Goal: Transaction & Acquisition: Book appointment/travel/reservation

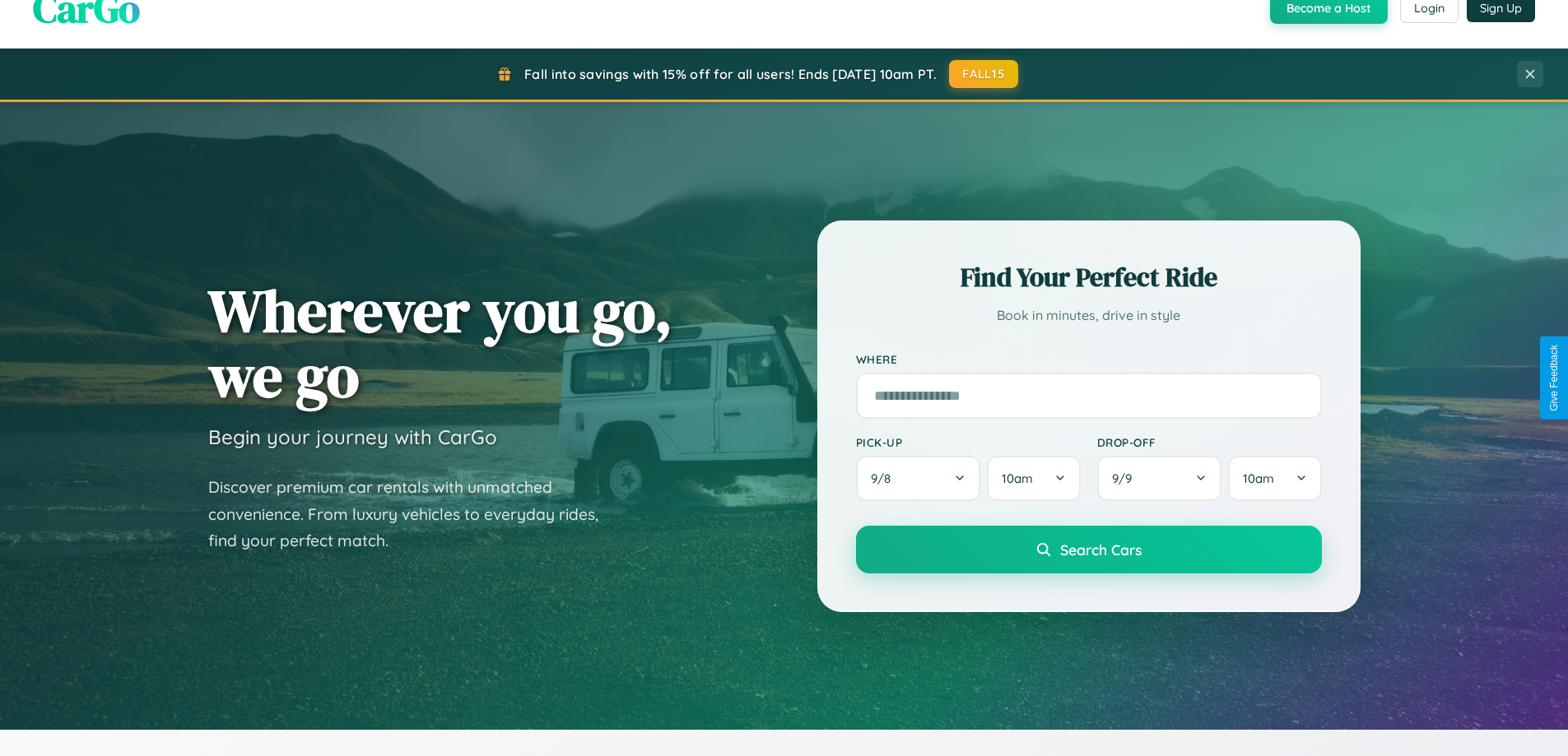
scroll to position [3166, 0]
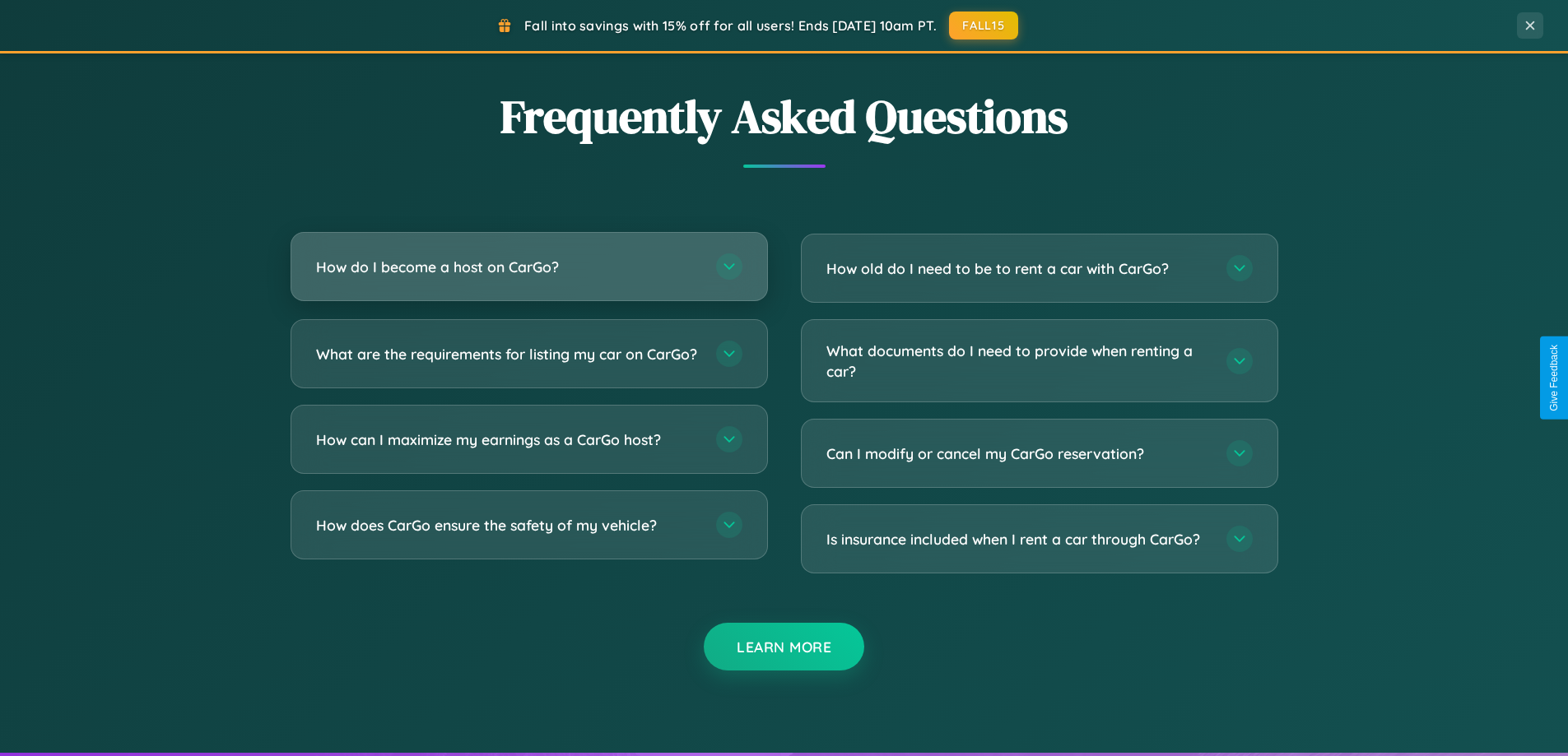
click at [528, 269] on h3 "How do I become a host on CarGo?" at bounding box center [507, 267] width 384 height 21
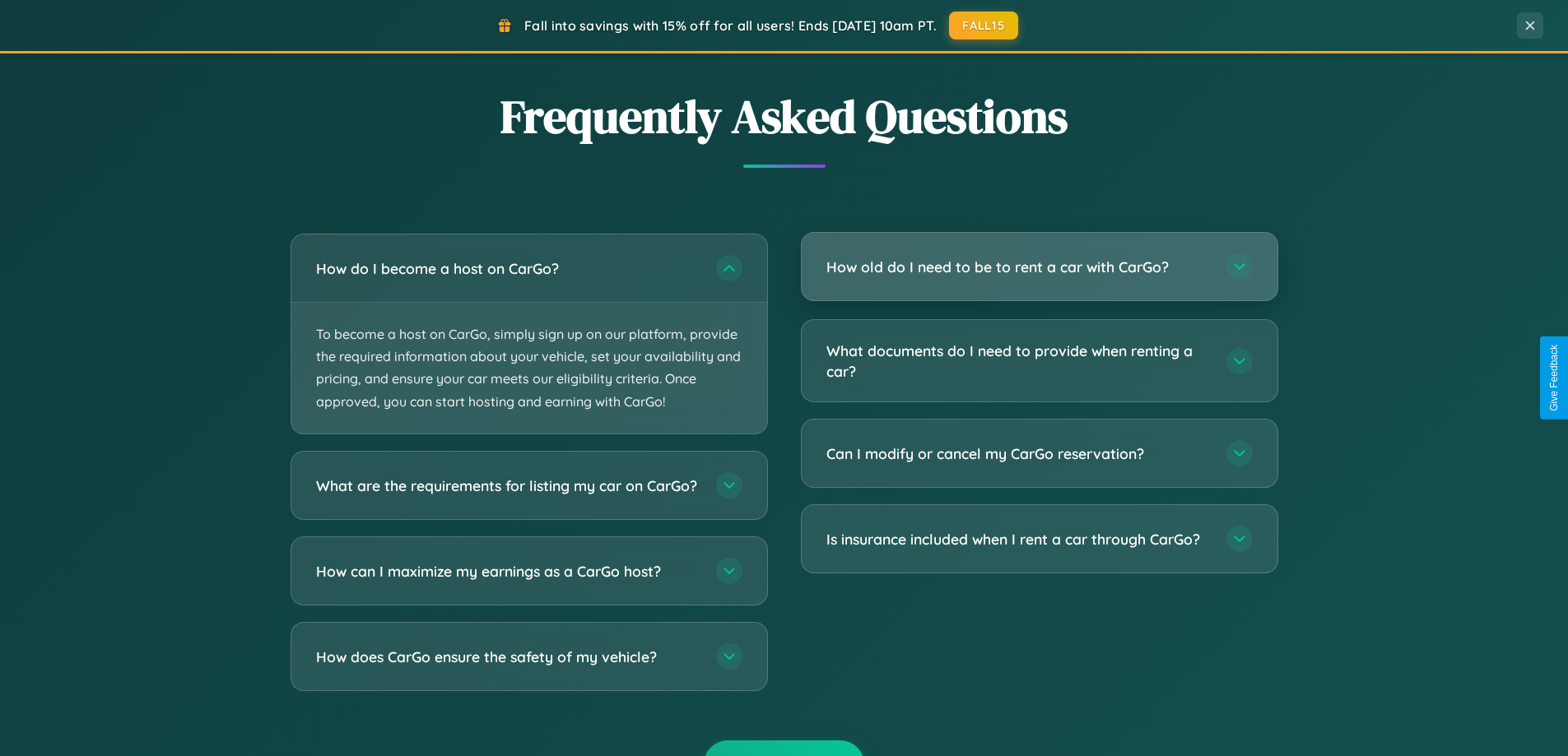
click at [1039, 267] on h3 "How old do I need to be to rent a car with CarGo?" at bounding box center [1018, 267] width 384 height 21
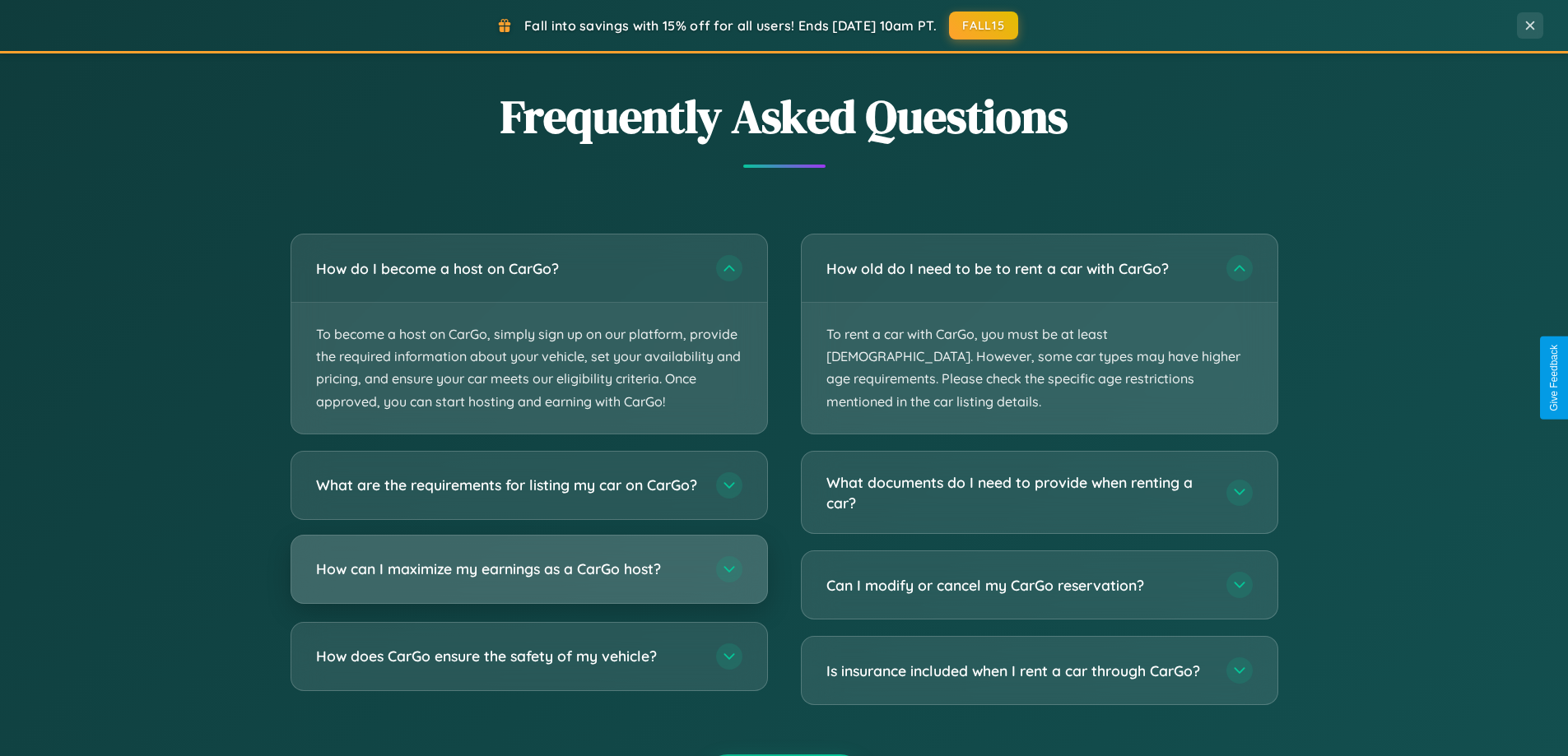
click at [528, 579] on h3 "How can I maximize my earnings as a CarGo host?" at bounding box center [507, 569] width 384 height 21
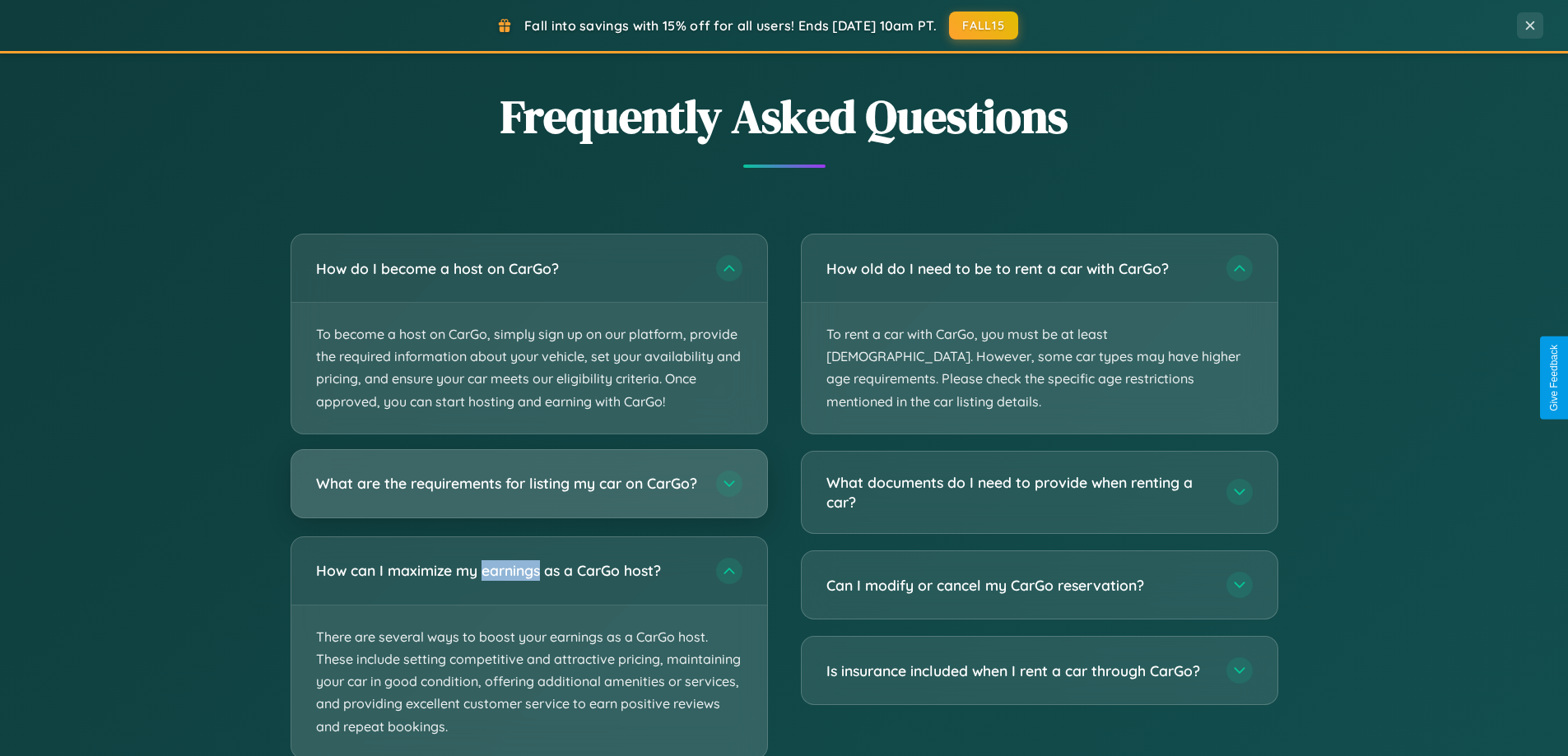
click at [528, 491] on h3 "What are the requirements for listing my car on CarGo?" at bounding box center [507, 483] width 384 height 21
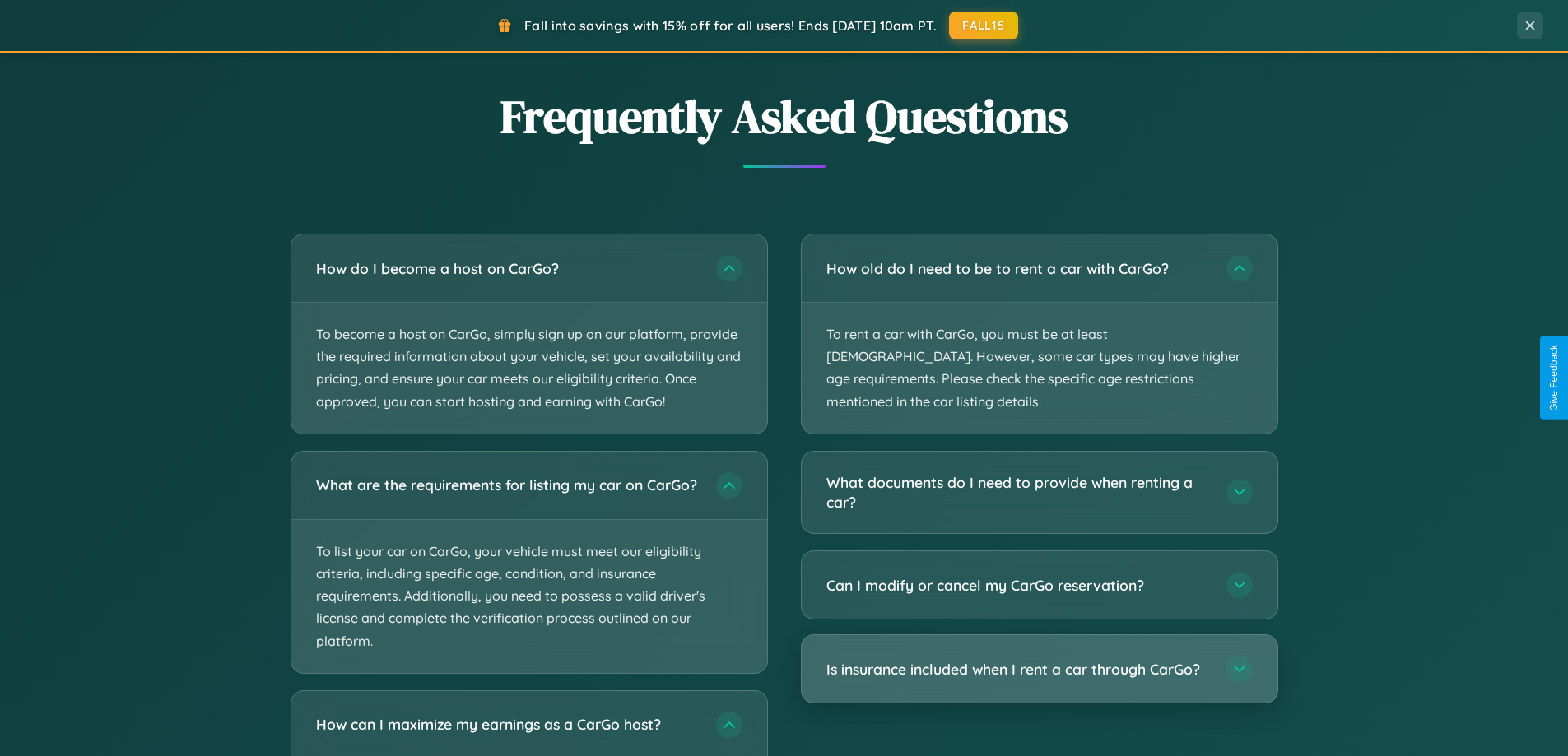
click at [1039, 659] on h3 "Is insurance included when I rent a car through CarGo?" at bounding box center [1018, 669] width 384 height 21
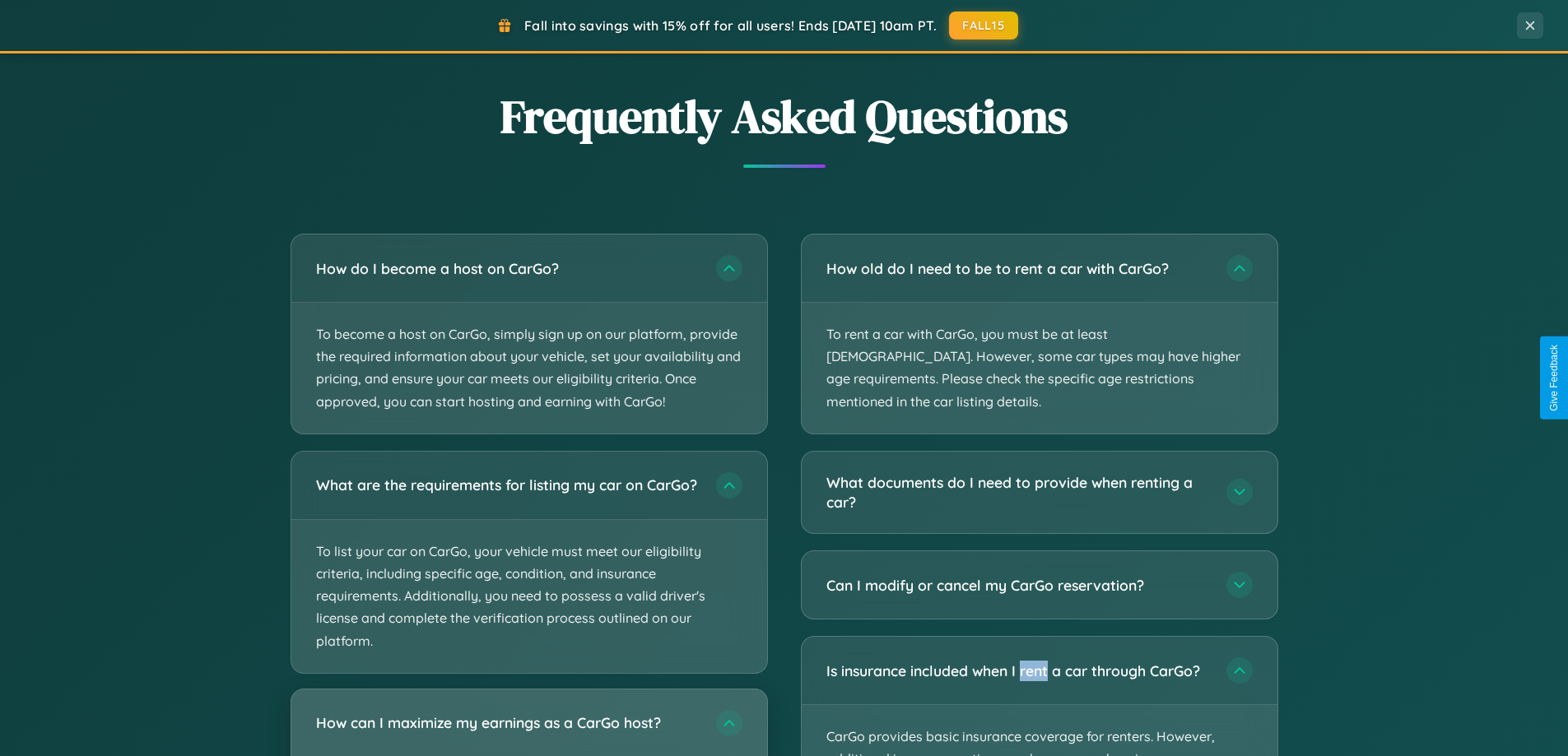
click at [528, 729] on h3 "How can I maximize my earnings as a CarGo host?" at bounding box center [507, 722] width 384 height 21
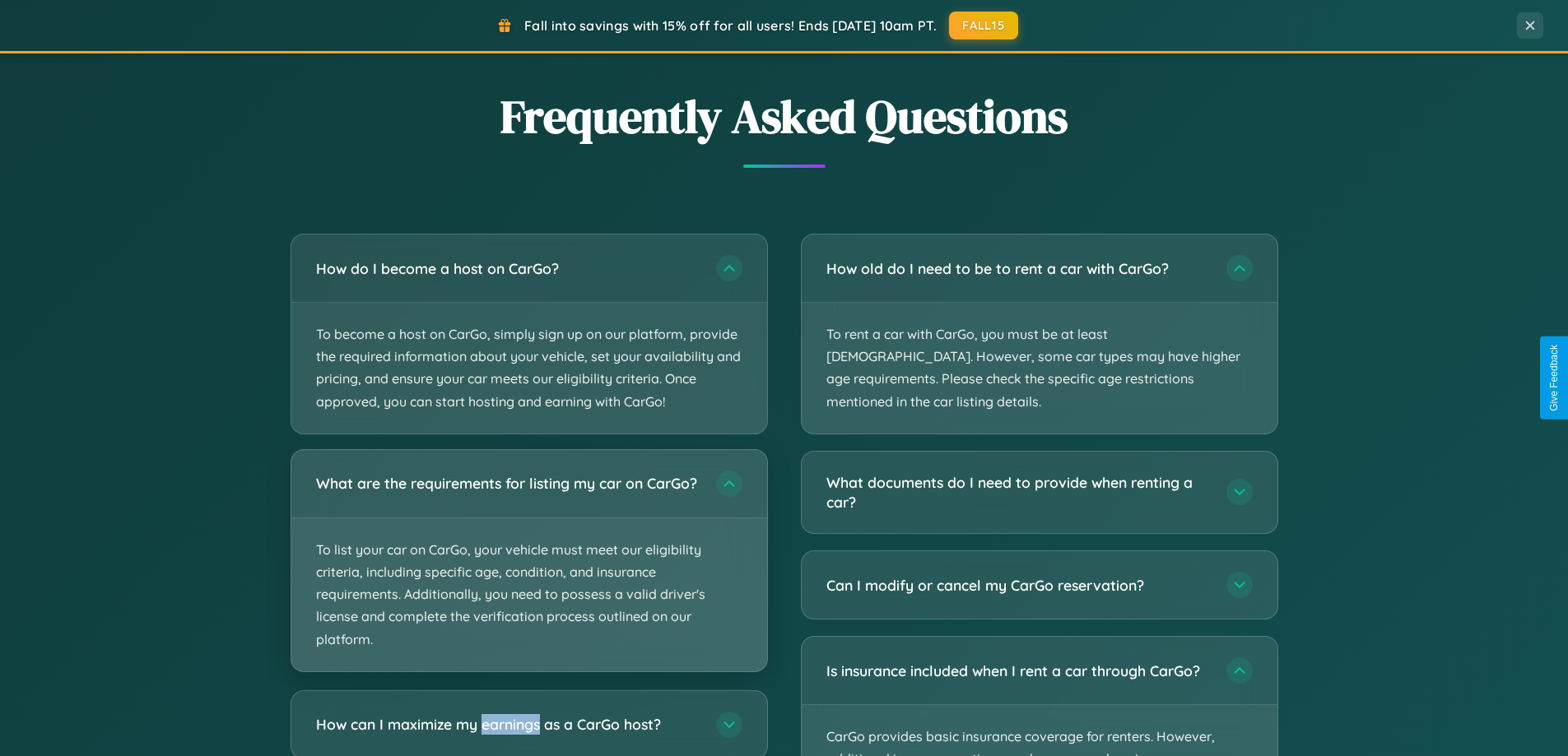
click at [528, 568] on p "To list your car on CarGo, your vehicle must meet our eligibility criteria, inc…" at bounding box center [529, 594] width 476 height 153
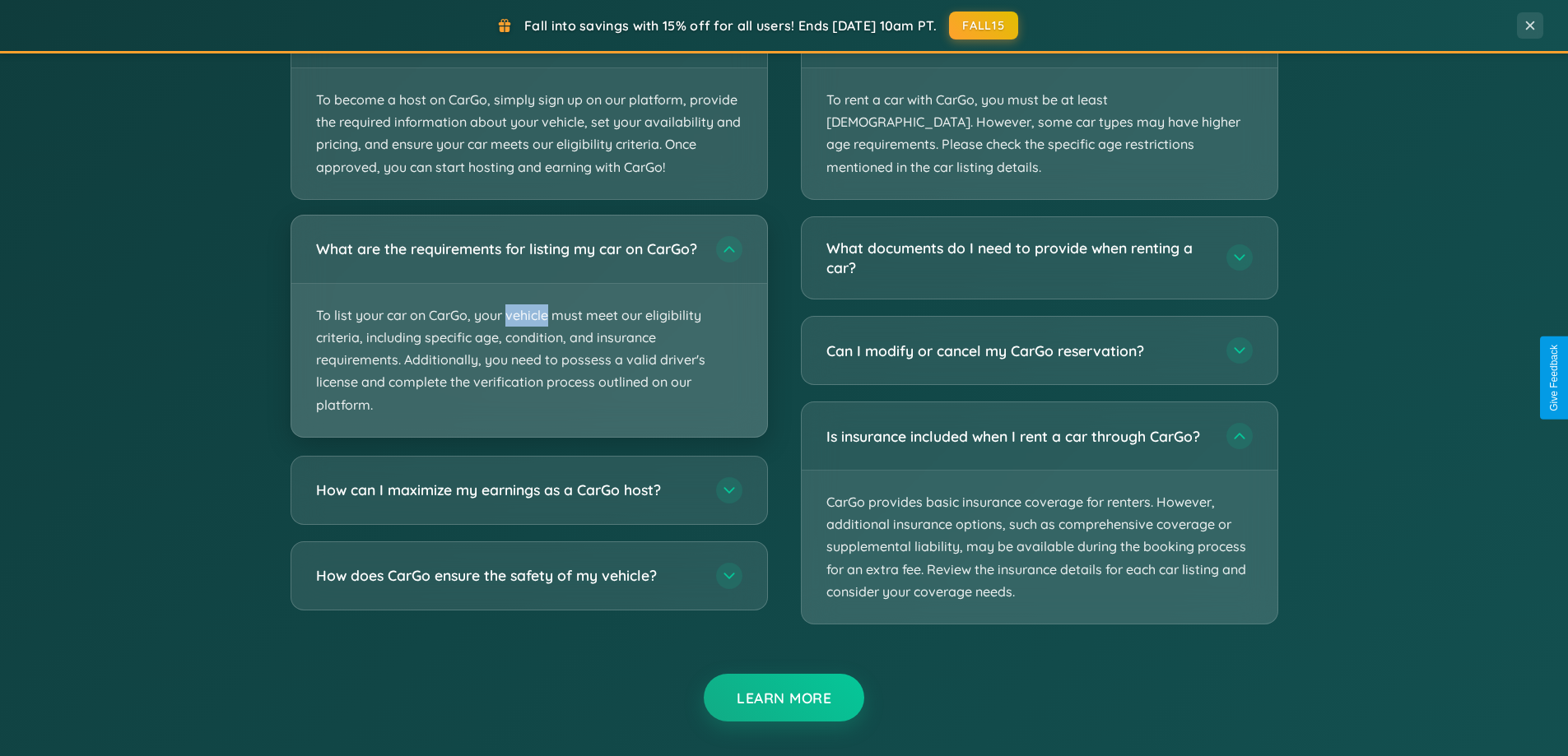
scroll to position [2972, 0]
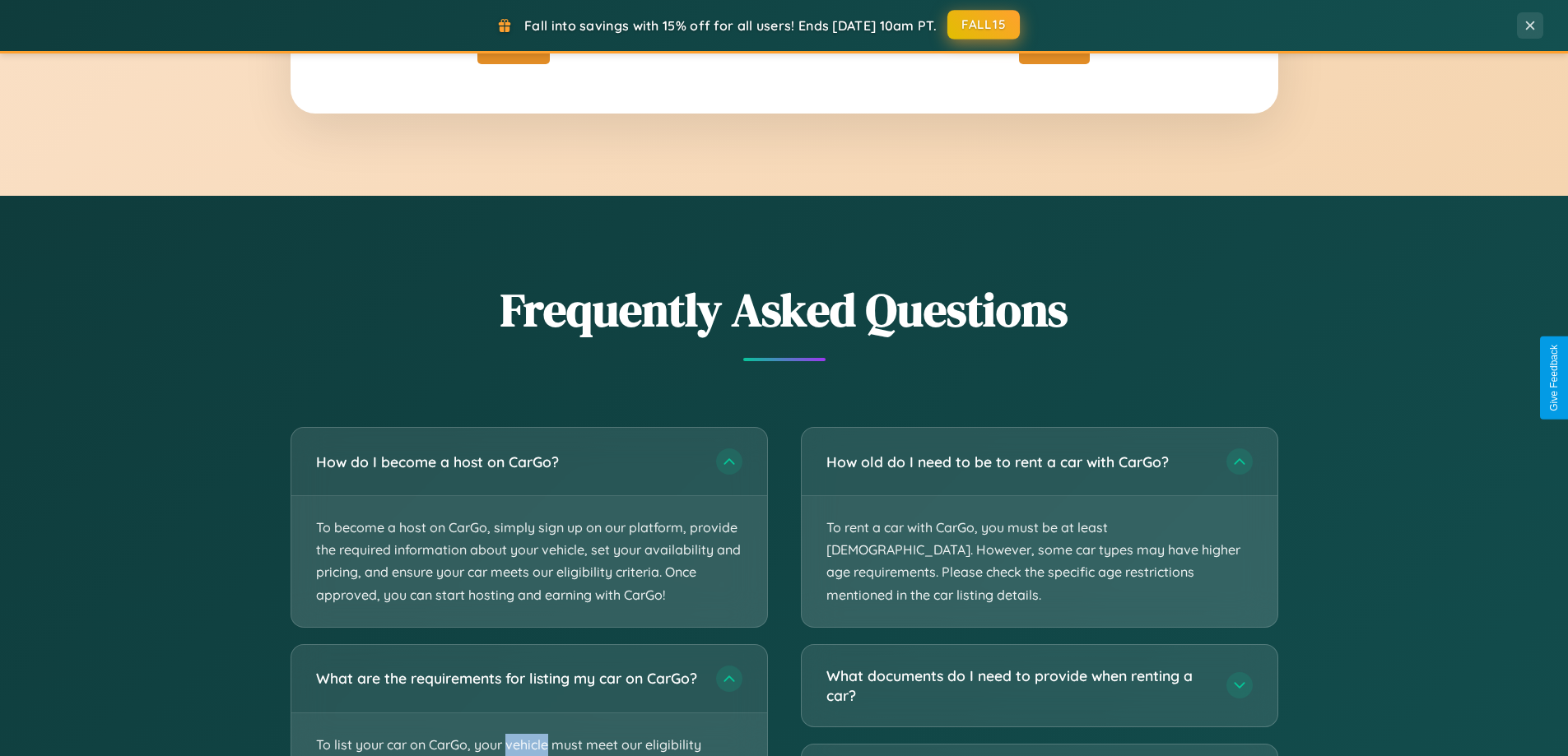
click at [984, 25] on button "FALL15" at bounding box center [983, 25] width 72 height 30
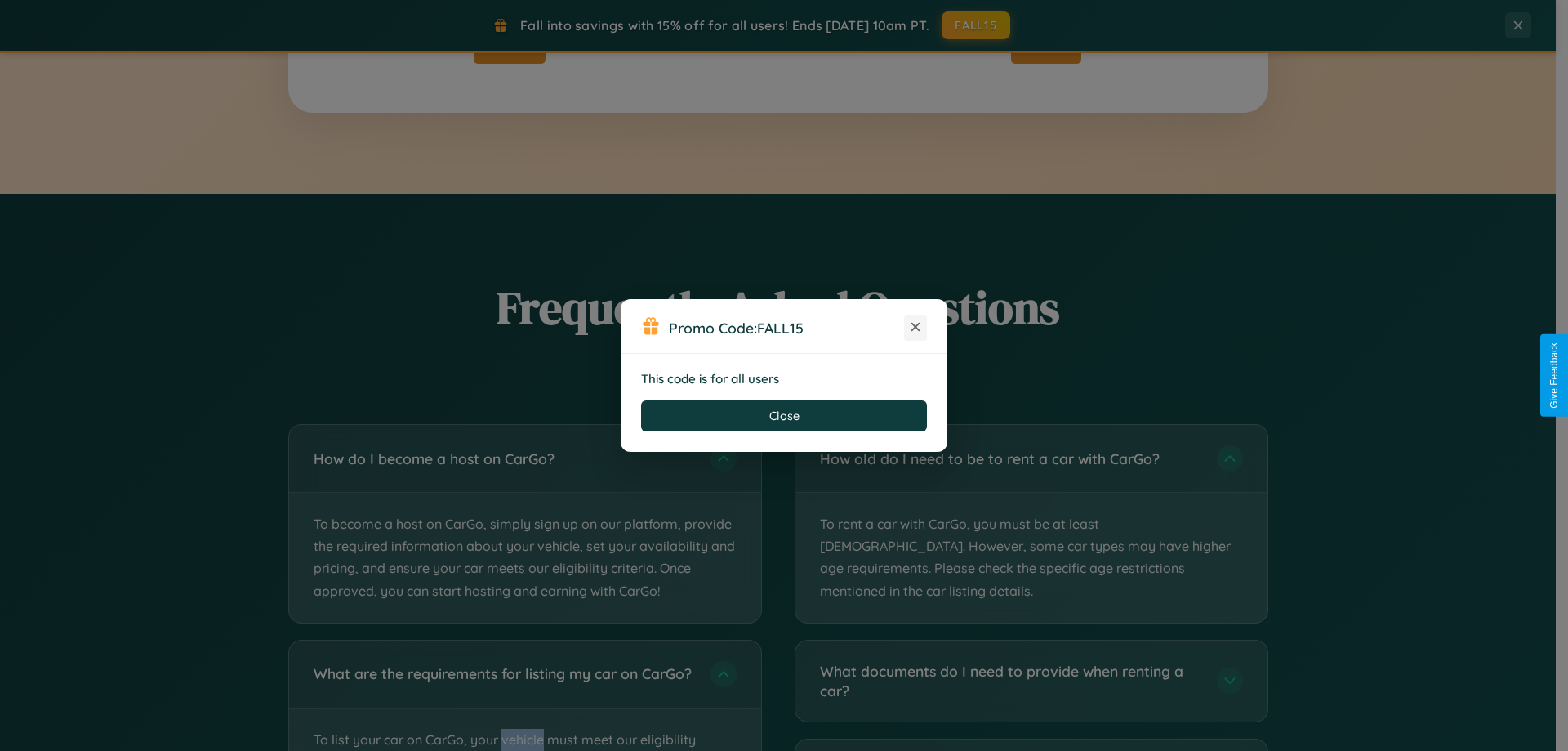
click at [916, 328] on icon at bounding box center [915, 327] width 17 height 17
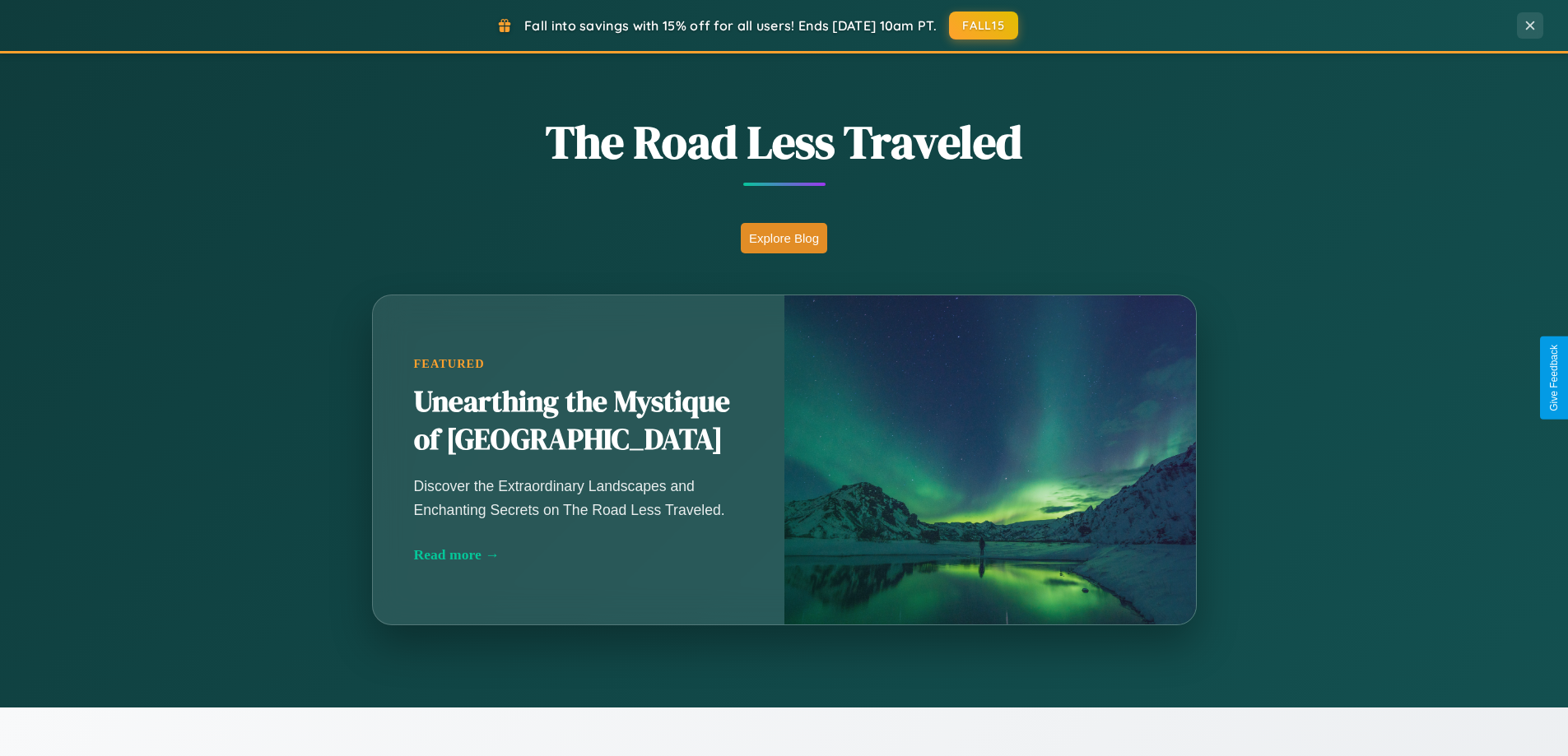
scroll to position [49, 0]
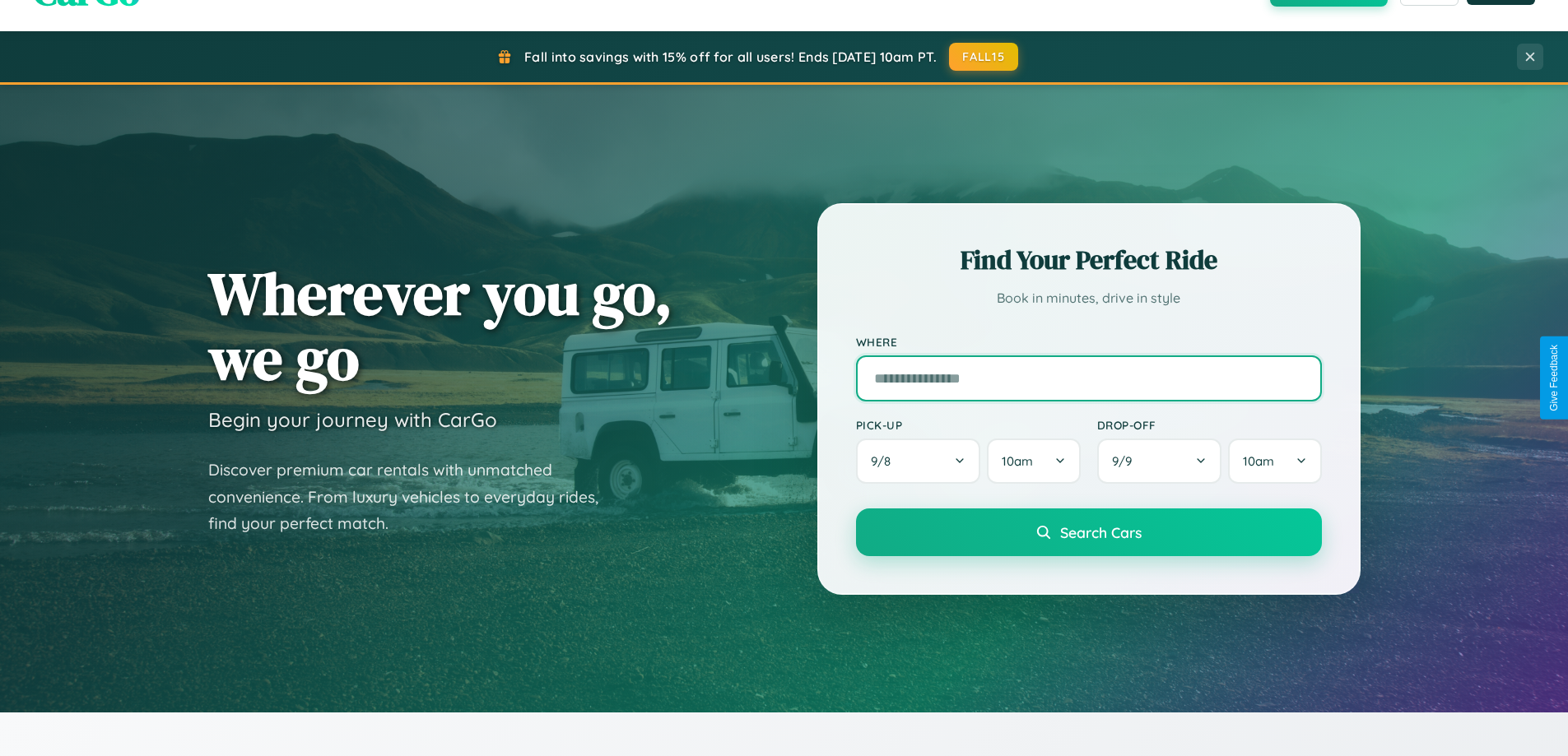
click at [1088, 378] on input "text" at bounding box center [1088, 378] width 466 height 46
type input "******"
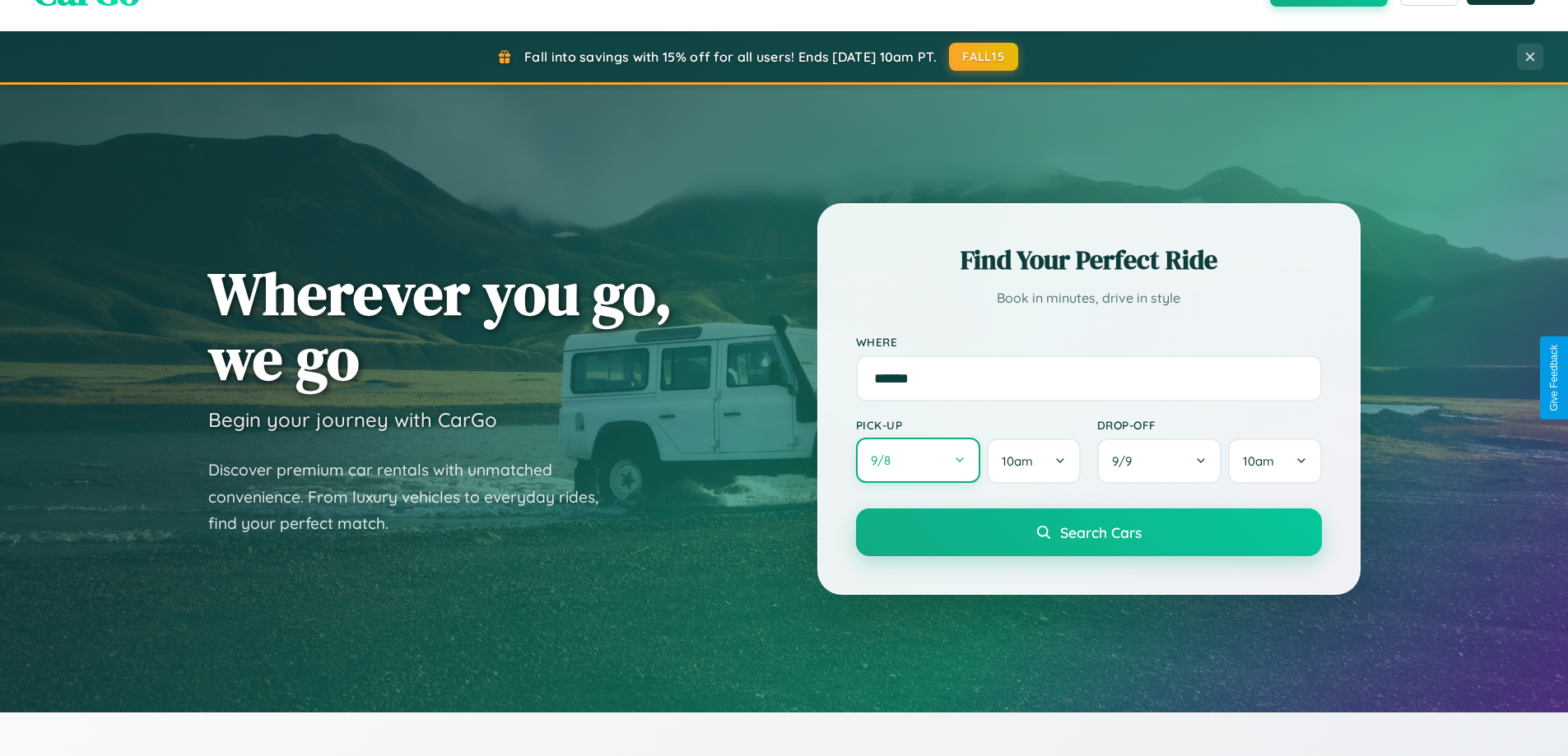
click at [918, 461] on button "9 / 8" at bounding box center [918, 461] width 125 height 46
select select "*"
select select "****"
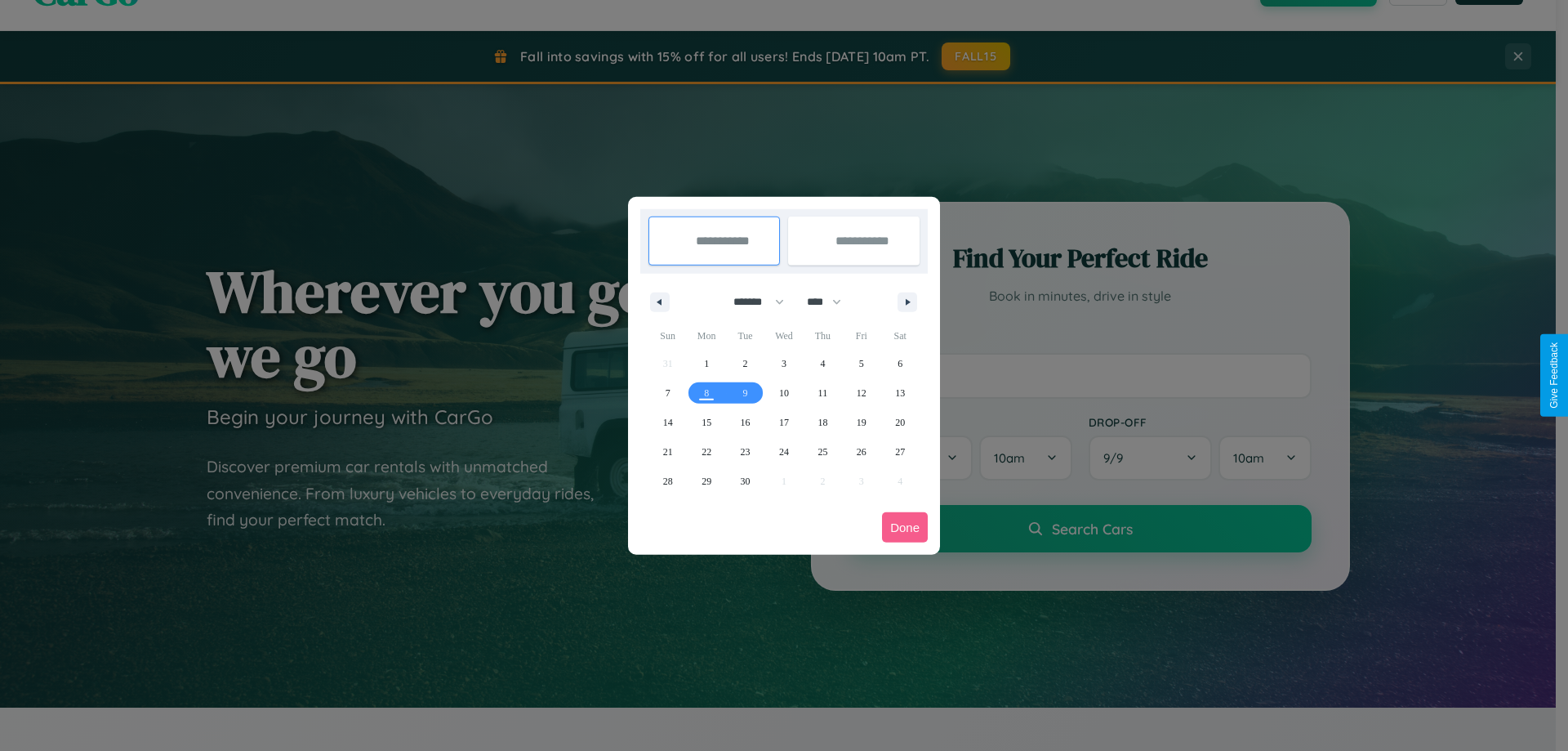
click at [752, 301] on select "******* ******** ***** ***** *** **** **** ****** ********* ******* ******** **…" at bounding box center [755, 301] width 70 height 27
select select "*"
drag, startPoint x: 831, startPoint y: 301, endPoint x: 784, endPoint y: 328, distance: 54.2
click at [831, 301] on select "**** **** **** **** **** **** **** **** **** **** **** **** **** **** **** ****…" at bounding box center [823, 301] width 49 height 27
select select "****"
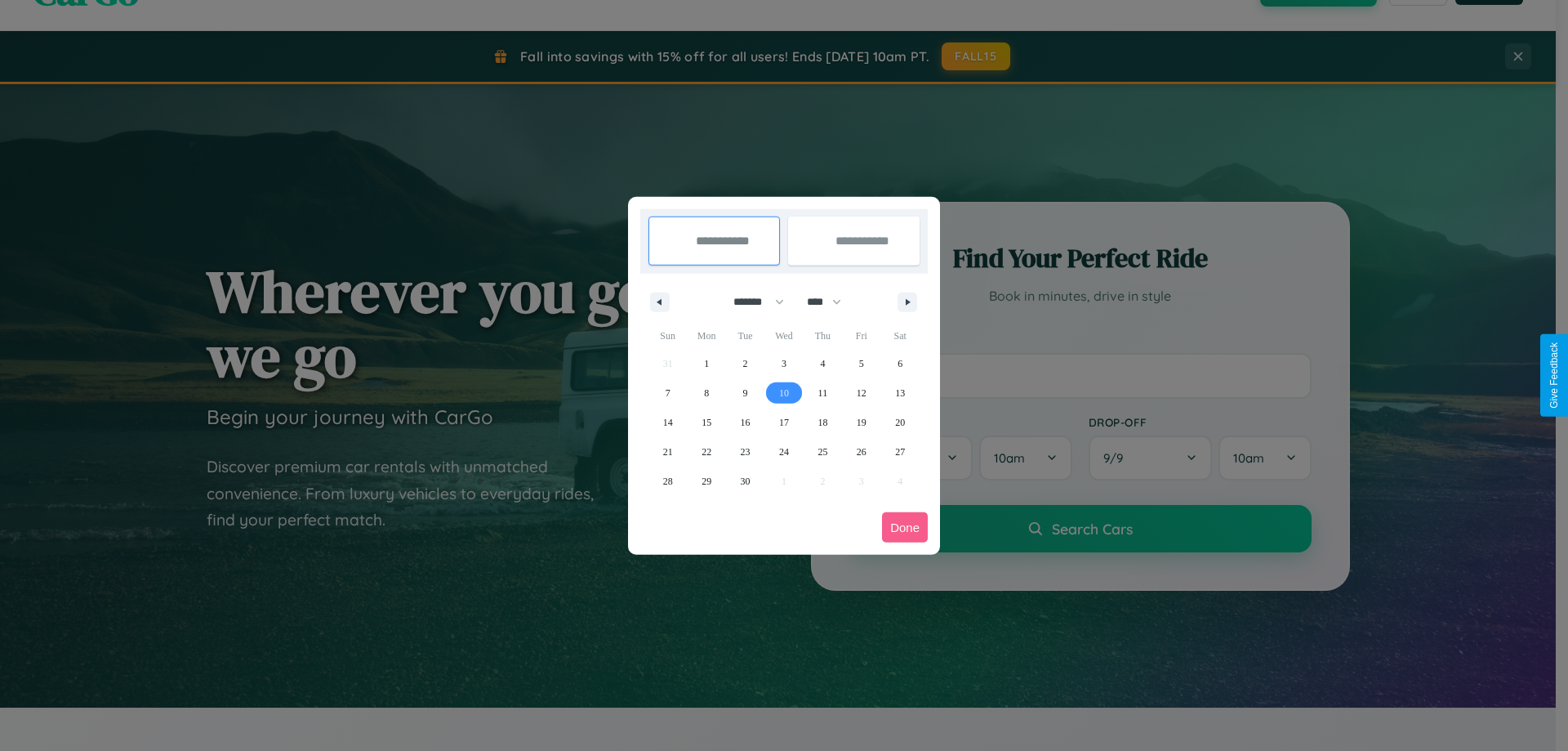
click at [783, 392] on span "10" at bounding box center [784, 393] width 10 height 30
type input "**********"
click at [861, 392] on span "12" at bounding box center [862, 393] width 10 height 30
type input "**********"
click at [905, 527] on button "Done" at bounding box center [905, 528] width 45 height 31
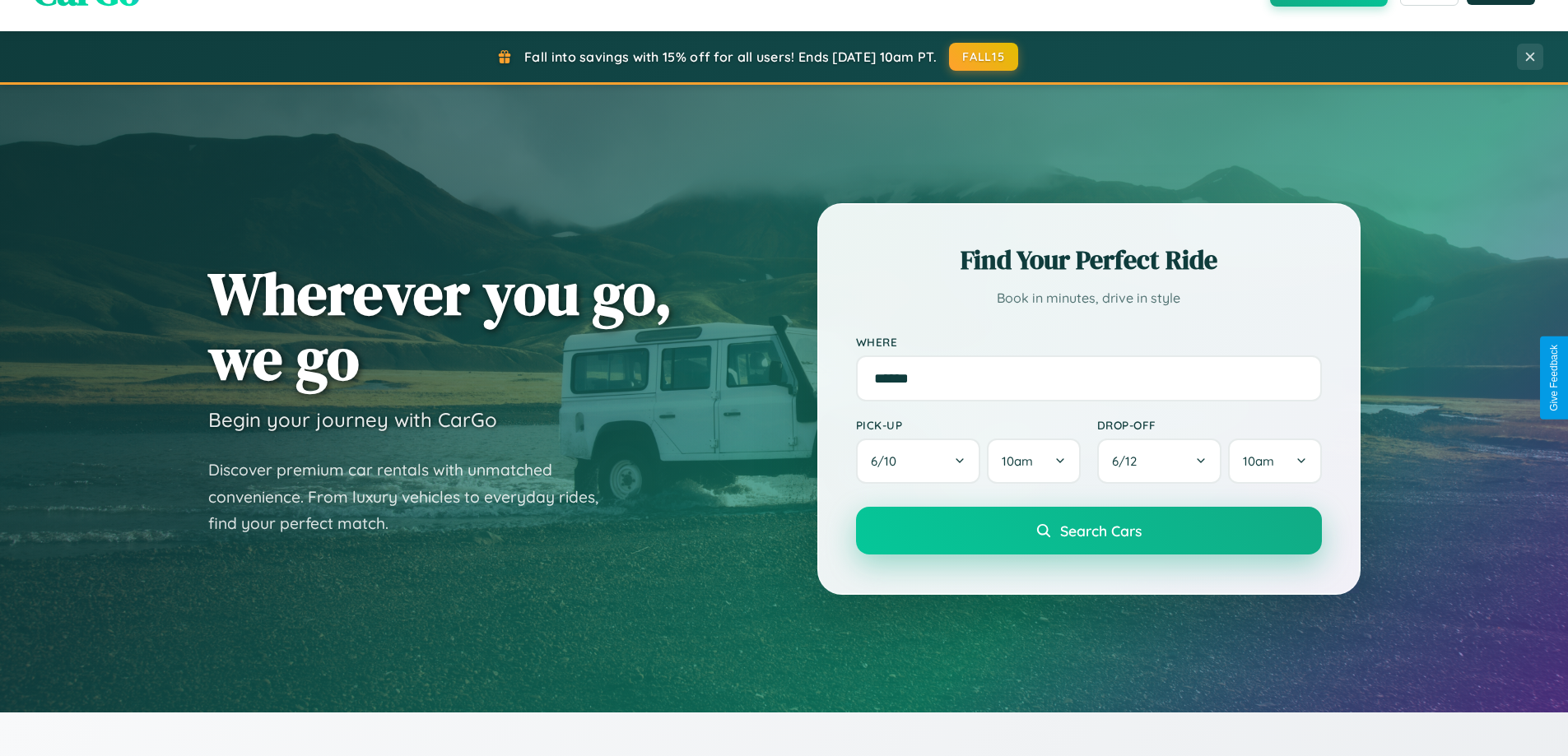
click at [1088, 530] on span "Search Cars" at bounding box center [1100, 530] width 81 height 18
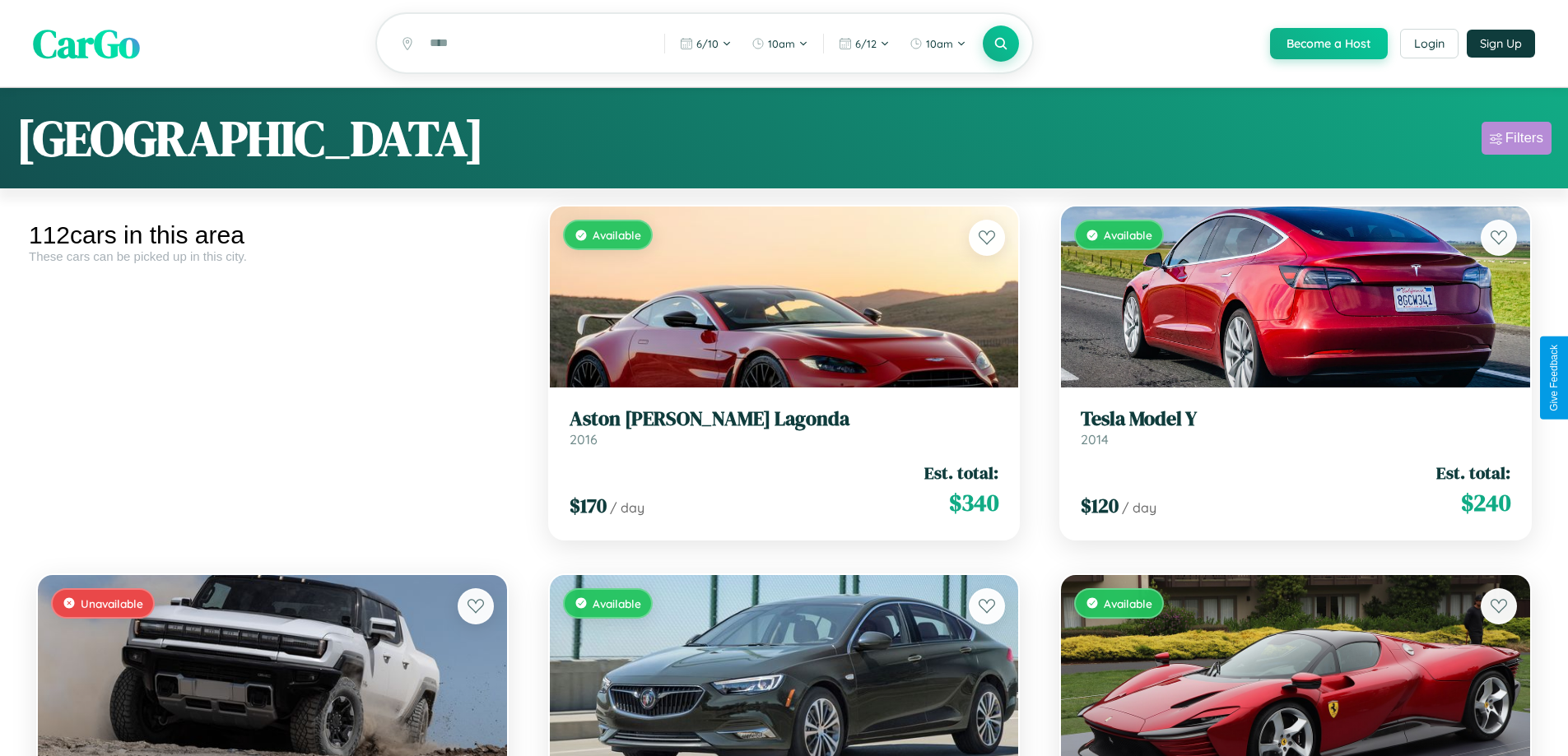
click at [1515, 141] on div "Filters" at bounding box center [1523, 138] width 38 height 17
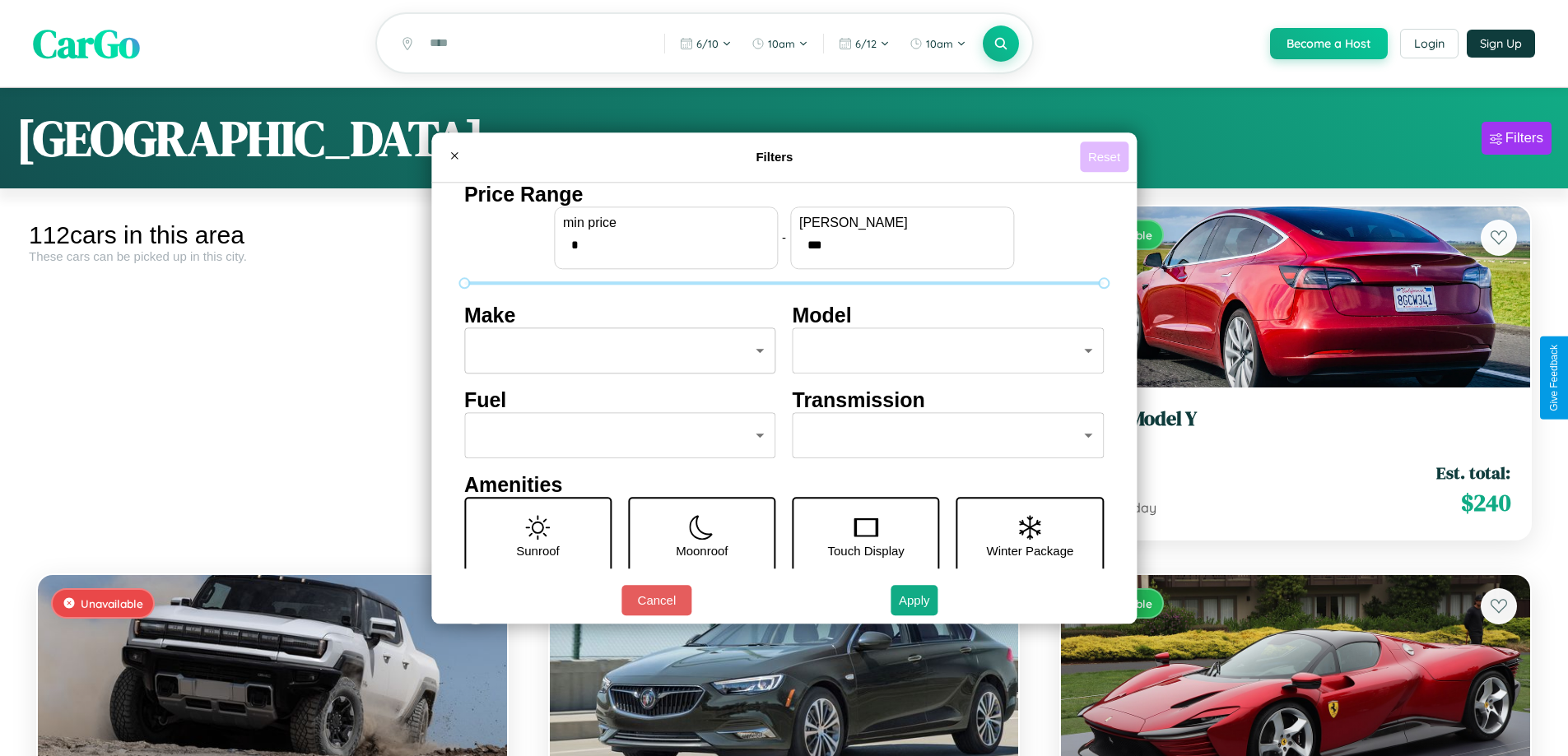
click at [1106, 157] on button "Reset" at bounding box center [1103, 157] width 49 height 31
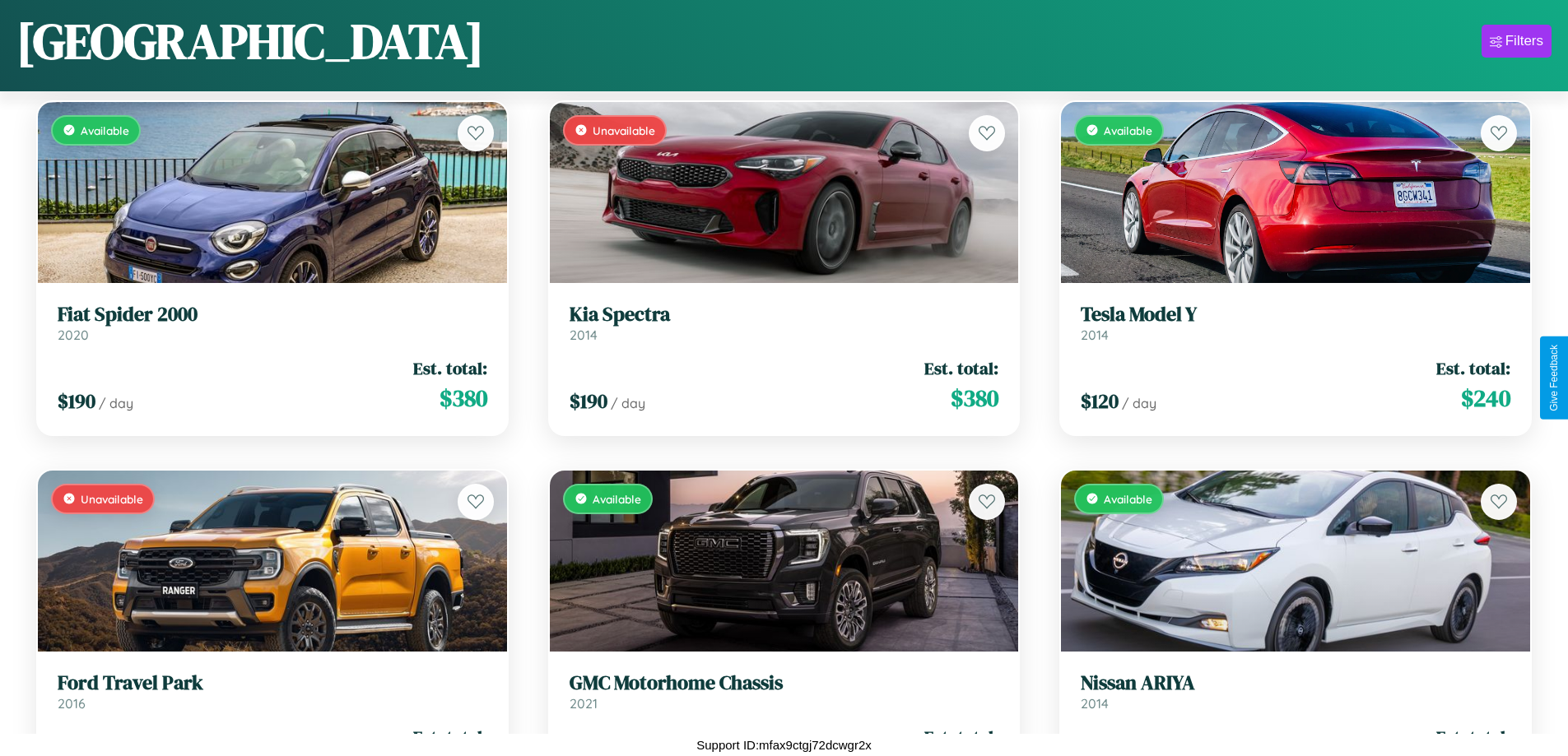
scroll to position [6125, 0]
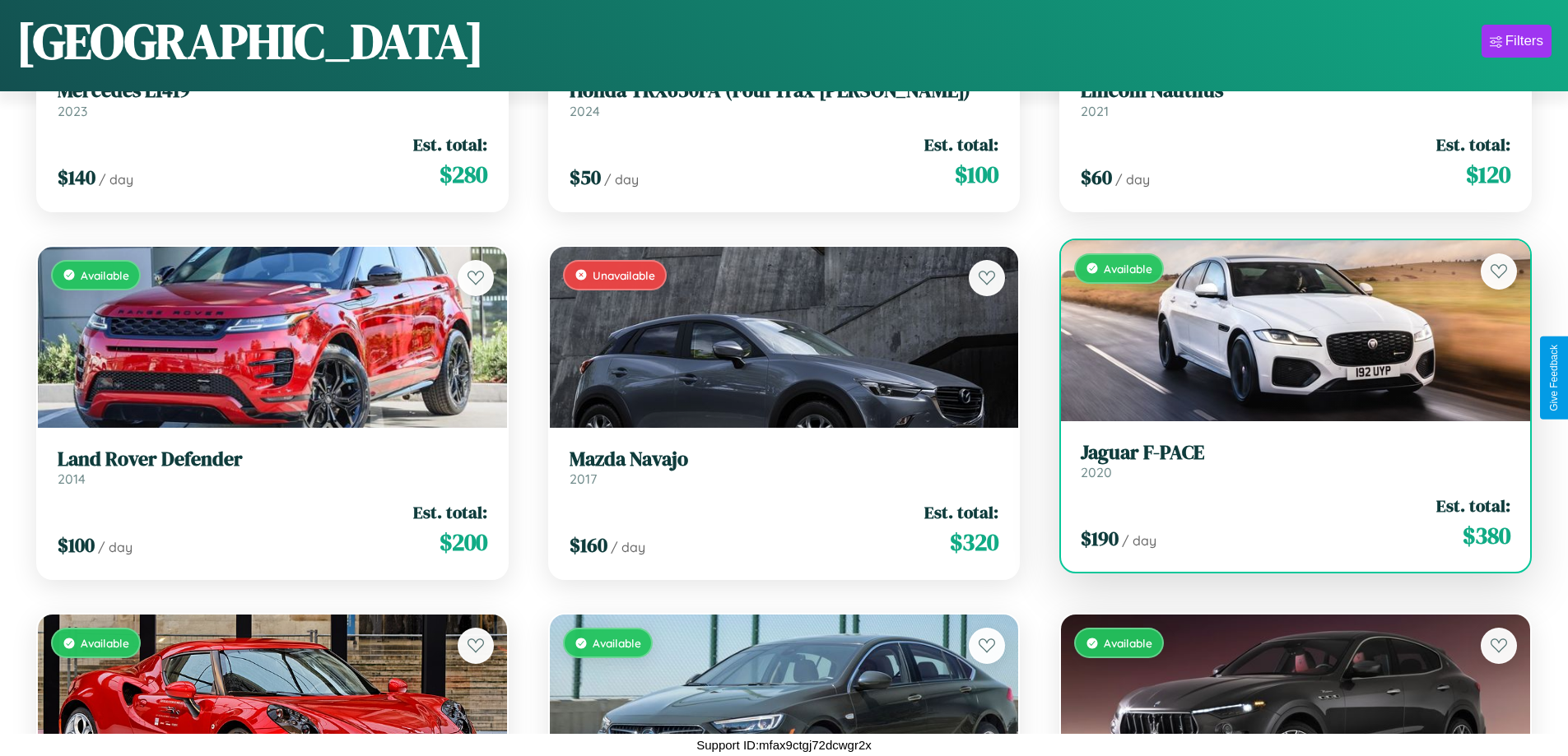
click at [1285, 331] on div "Available" at bounding box center [1294, 330] width 469 height 181
click at [1285, 330] on div "Available" at bounding box center [1294, 330] width 469 height 181
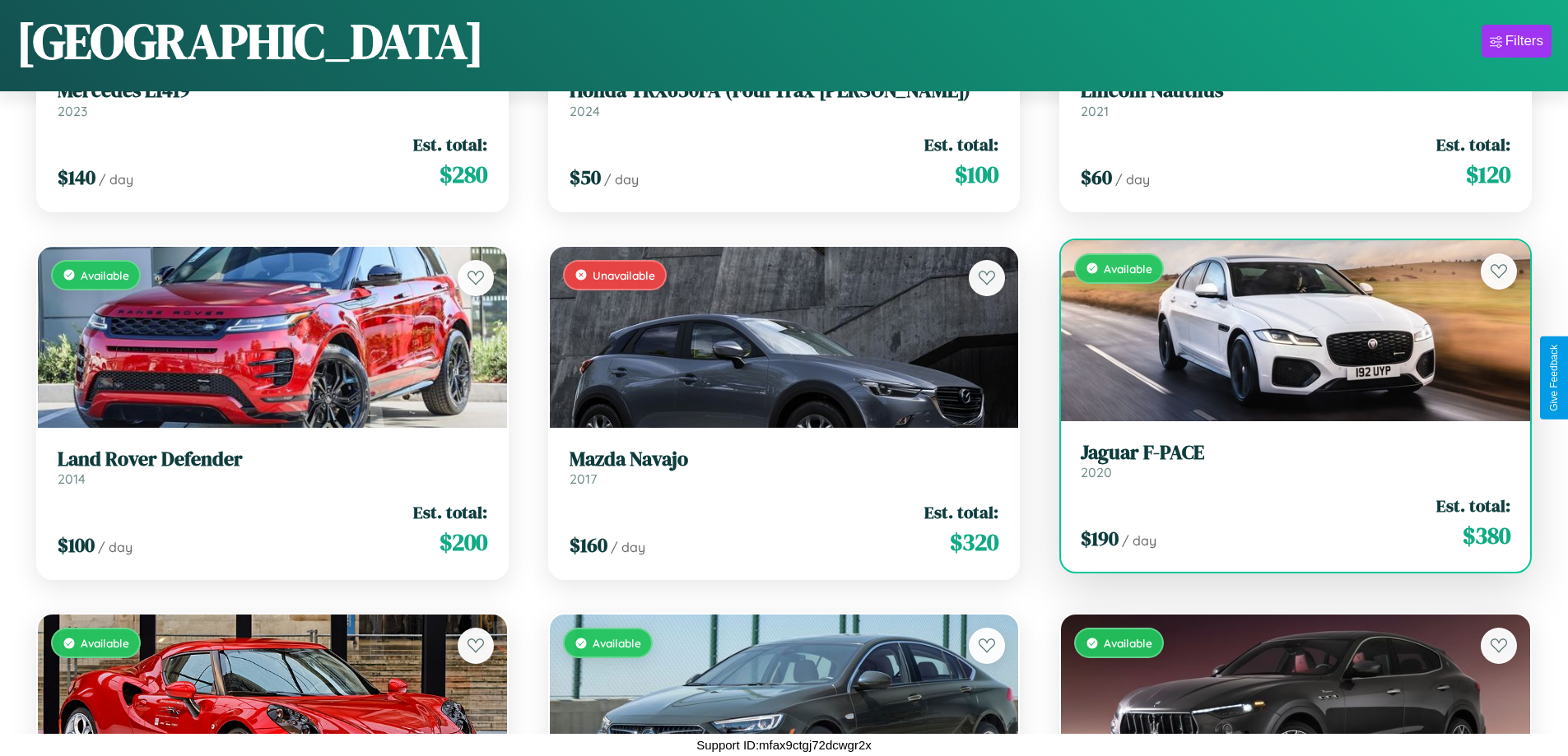
click at [1285, 330] on div "Available" at bounding box center [1294, 330] width 469 height 181
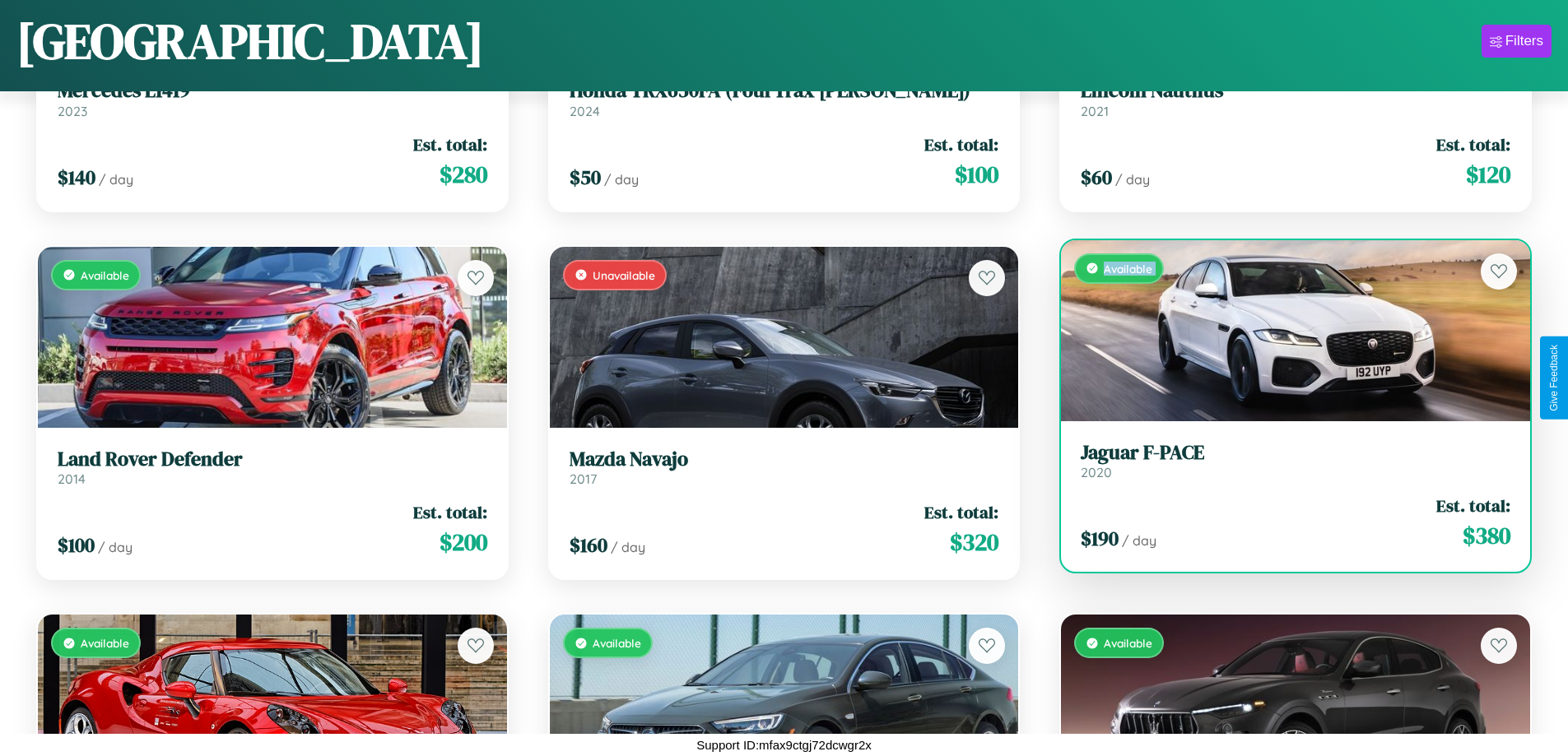
click at [1285, 330] on div "Available" at bounding box center [1294, 330] width 469 height 181
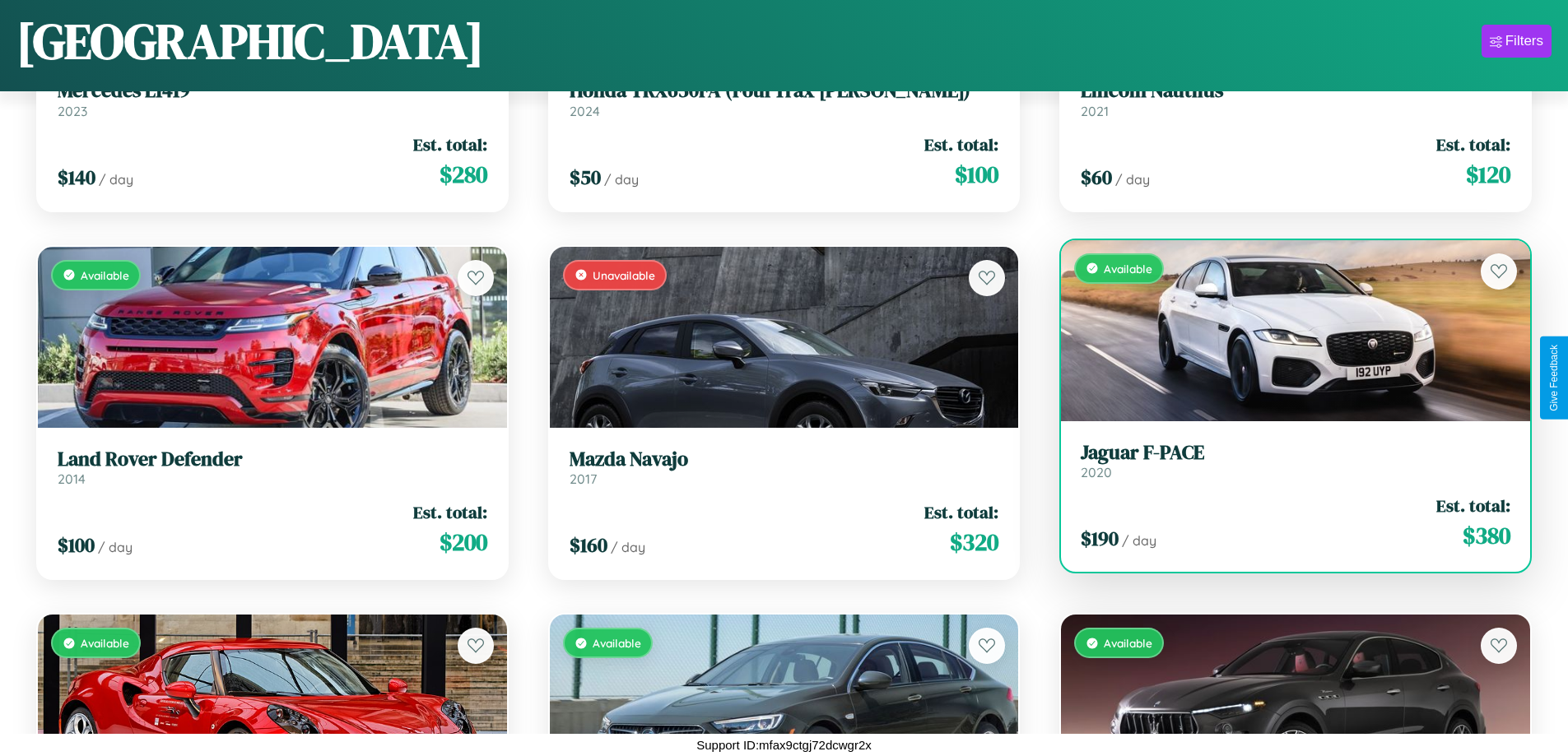
click at [1285, 330] on div "Available" at bounding box center [1294, 330] width 469 height 181
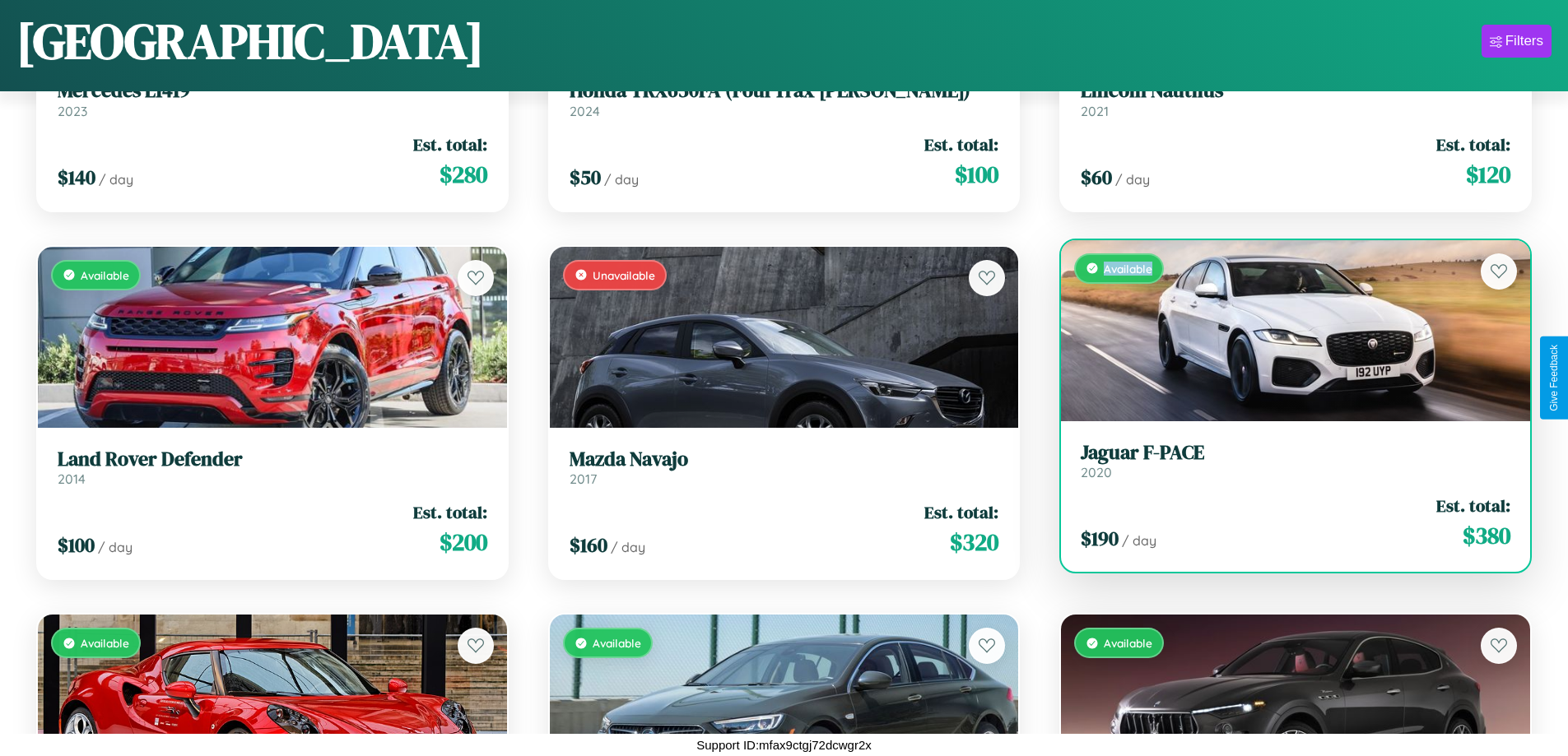
click at [1285, 330] on div "Available" at bounding box center [1294, 330] width 469 height 181
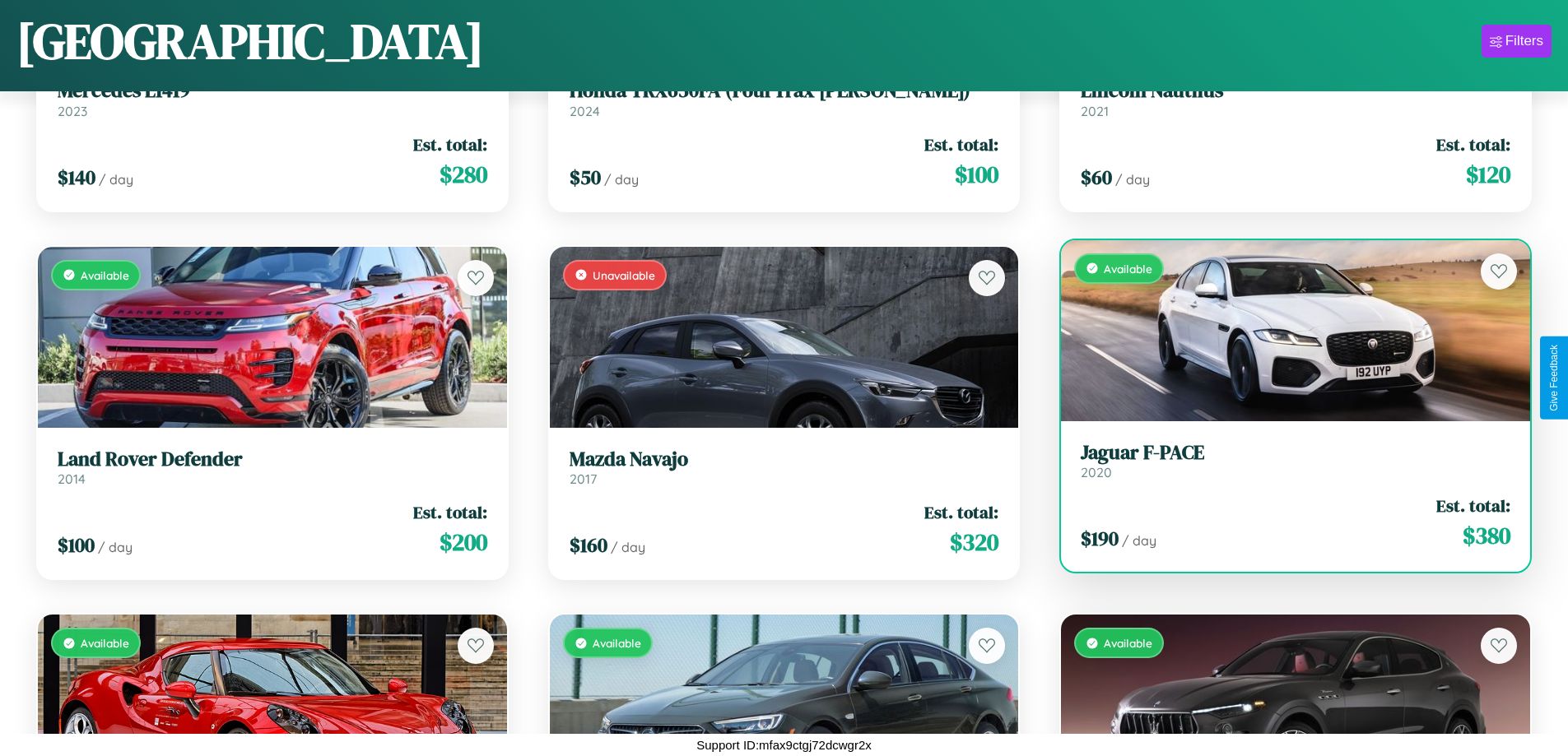
click at [1285, 460] on h3 "Jaguar F-PACE" at bounding box center [1294, 453] width 429 height 24
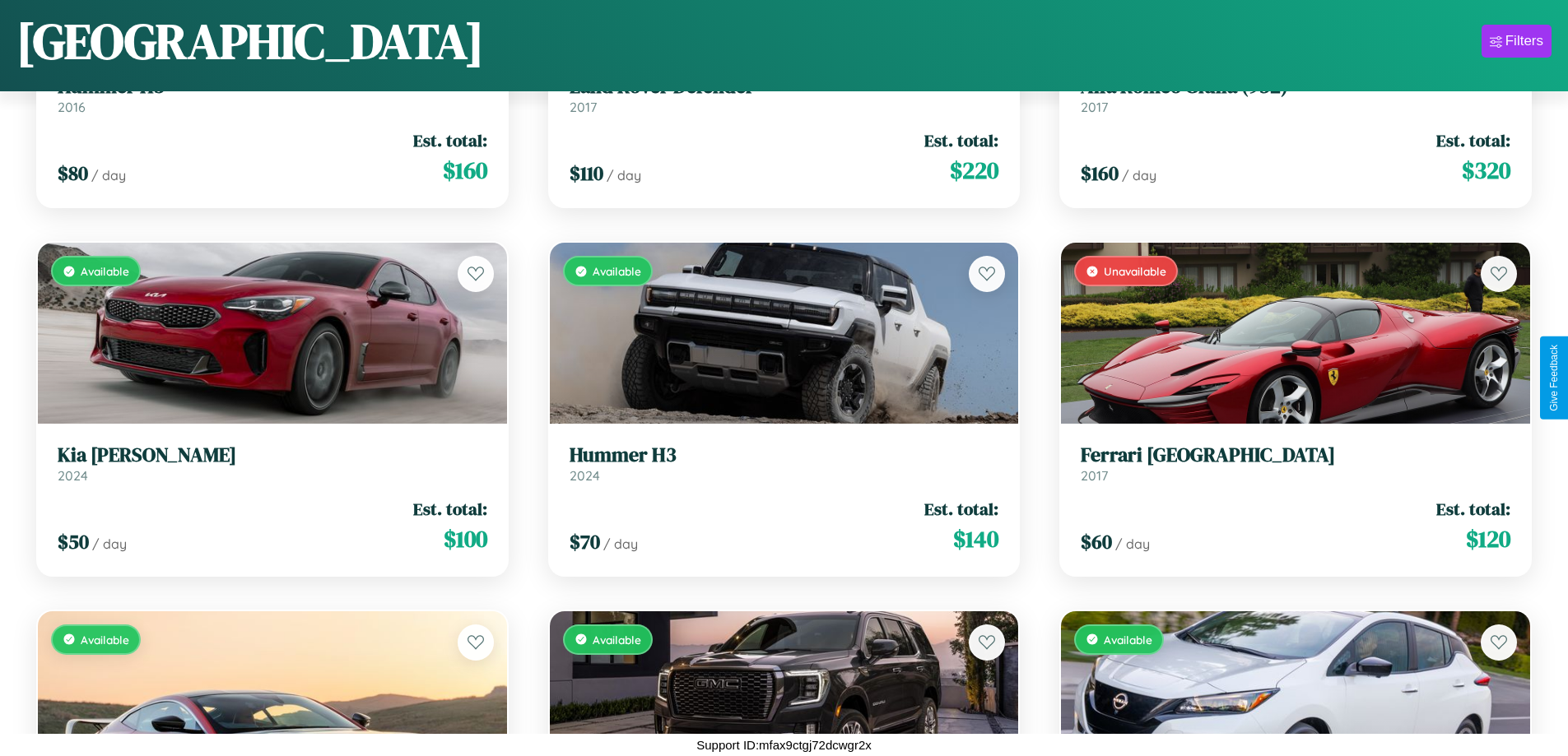
scroll to position [11282, 0]
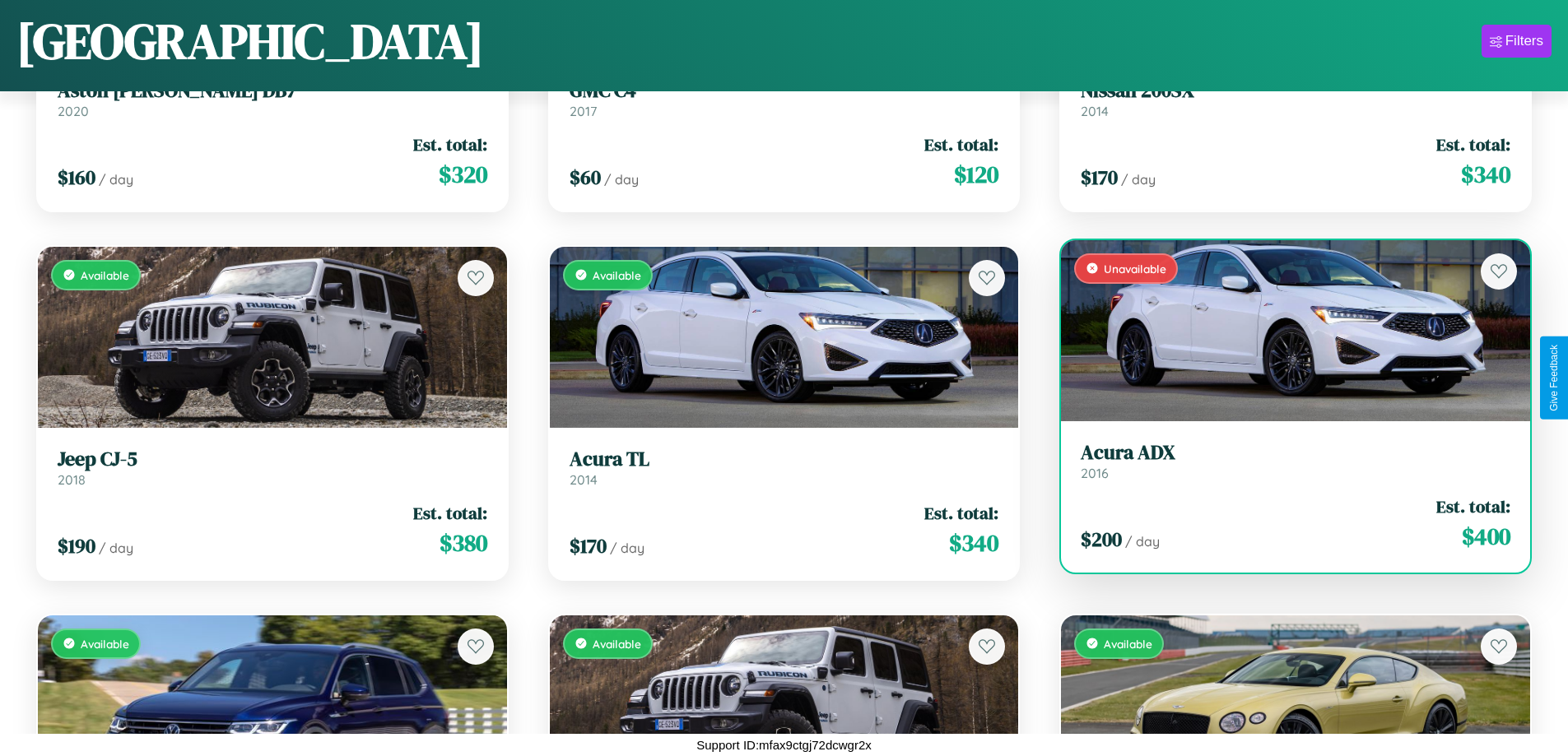
click at [1285, 461] on h3 "Acura ADX" at bounding box center [1294, 453] width 429 height 24
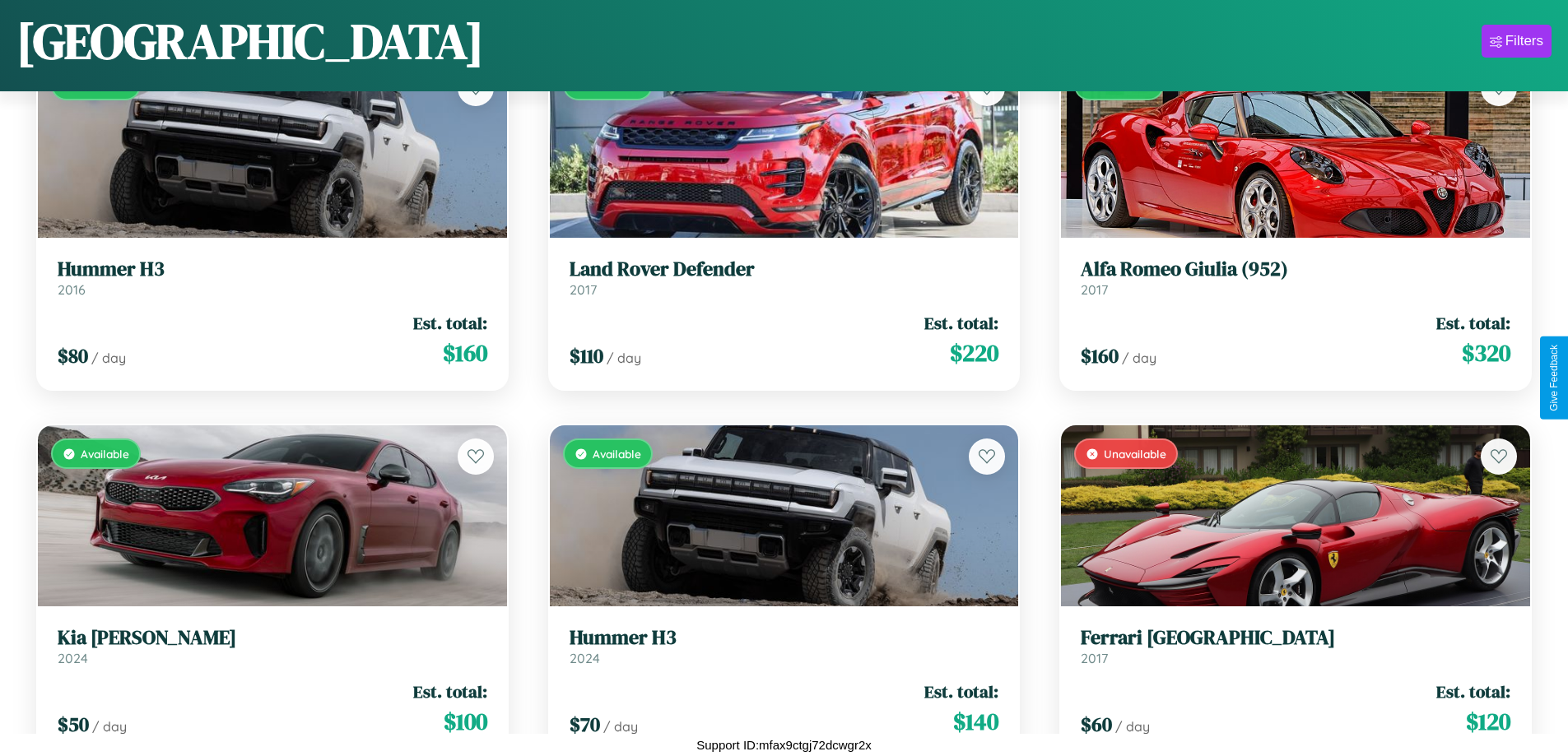
scroll to position [9808, 0]
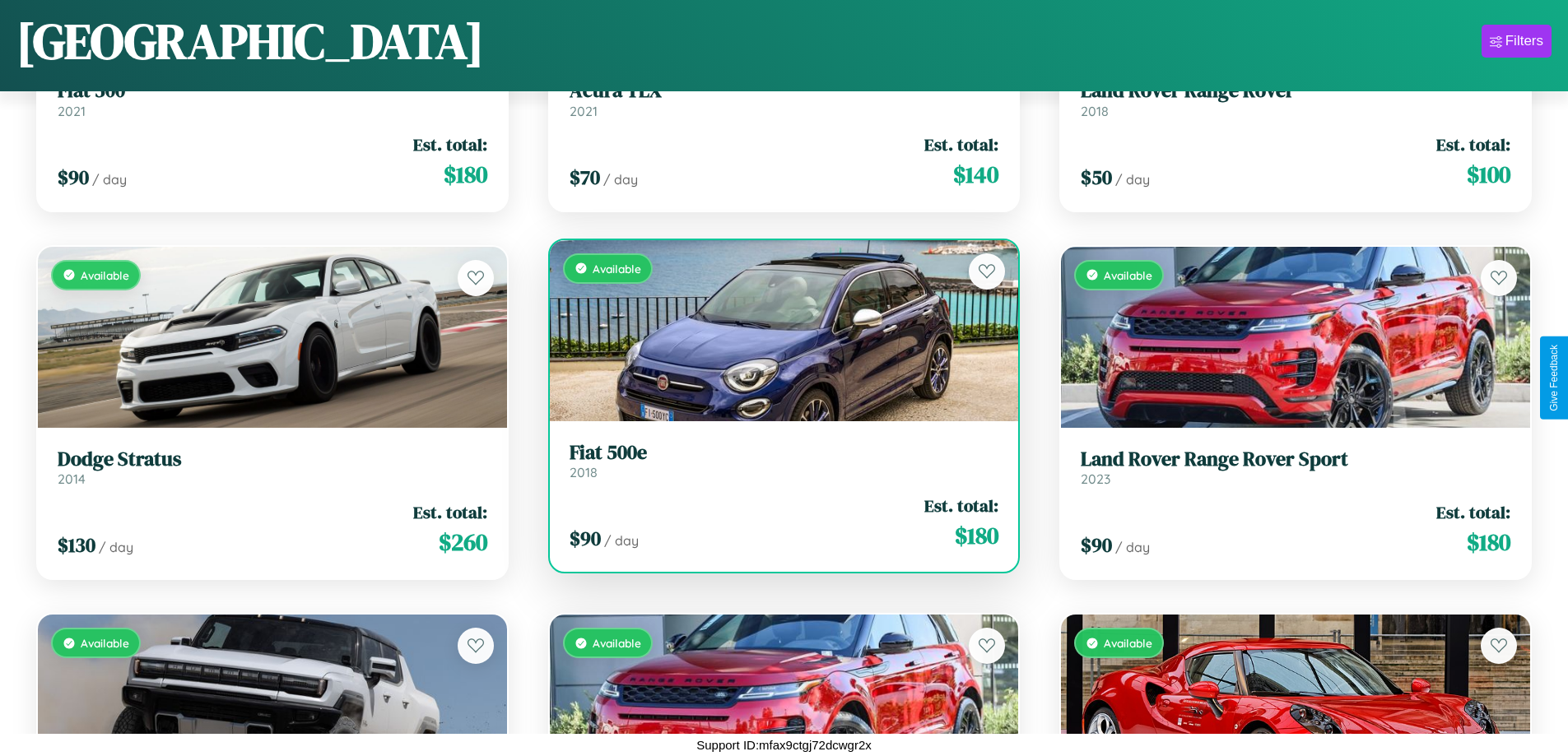
click at [777, 464] on link "Fiat 500e 2018" at bounding box center [783, 461] width 429 height 41
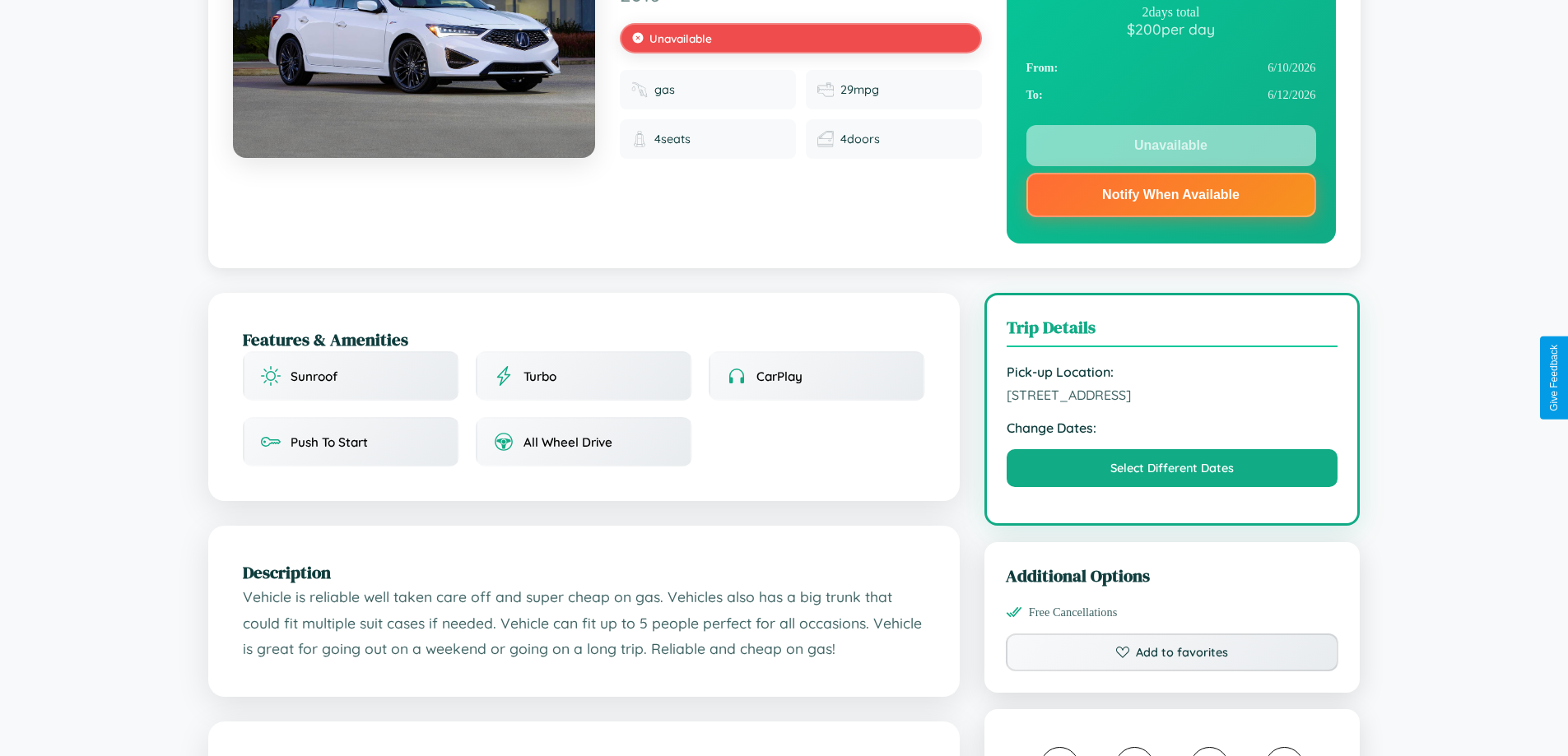
scroll to position [220, 0]
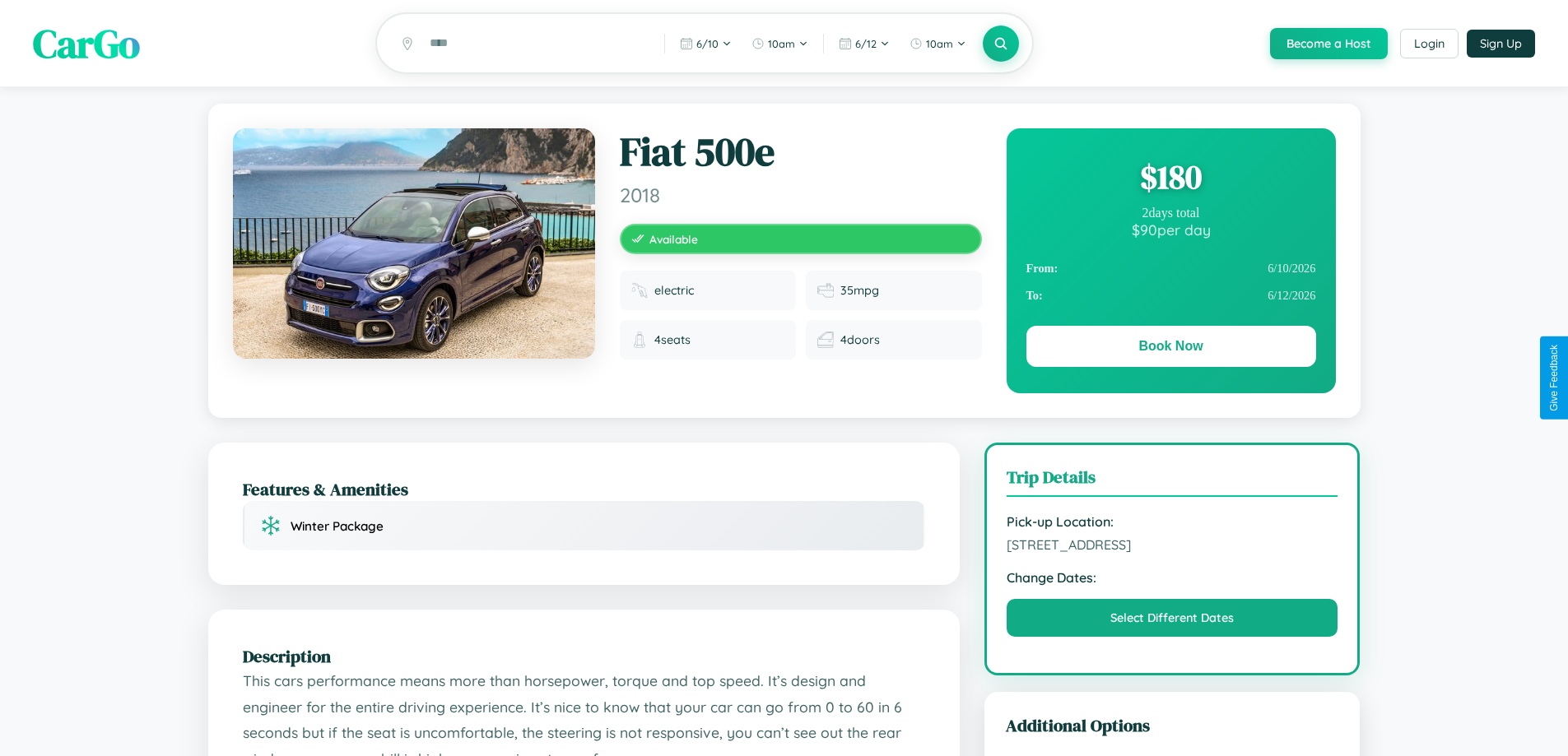
scroll to position [427, 0]
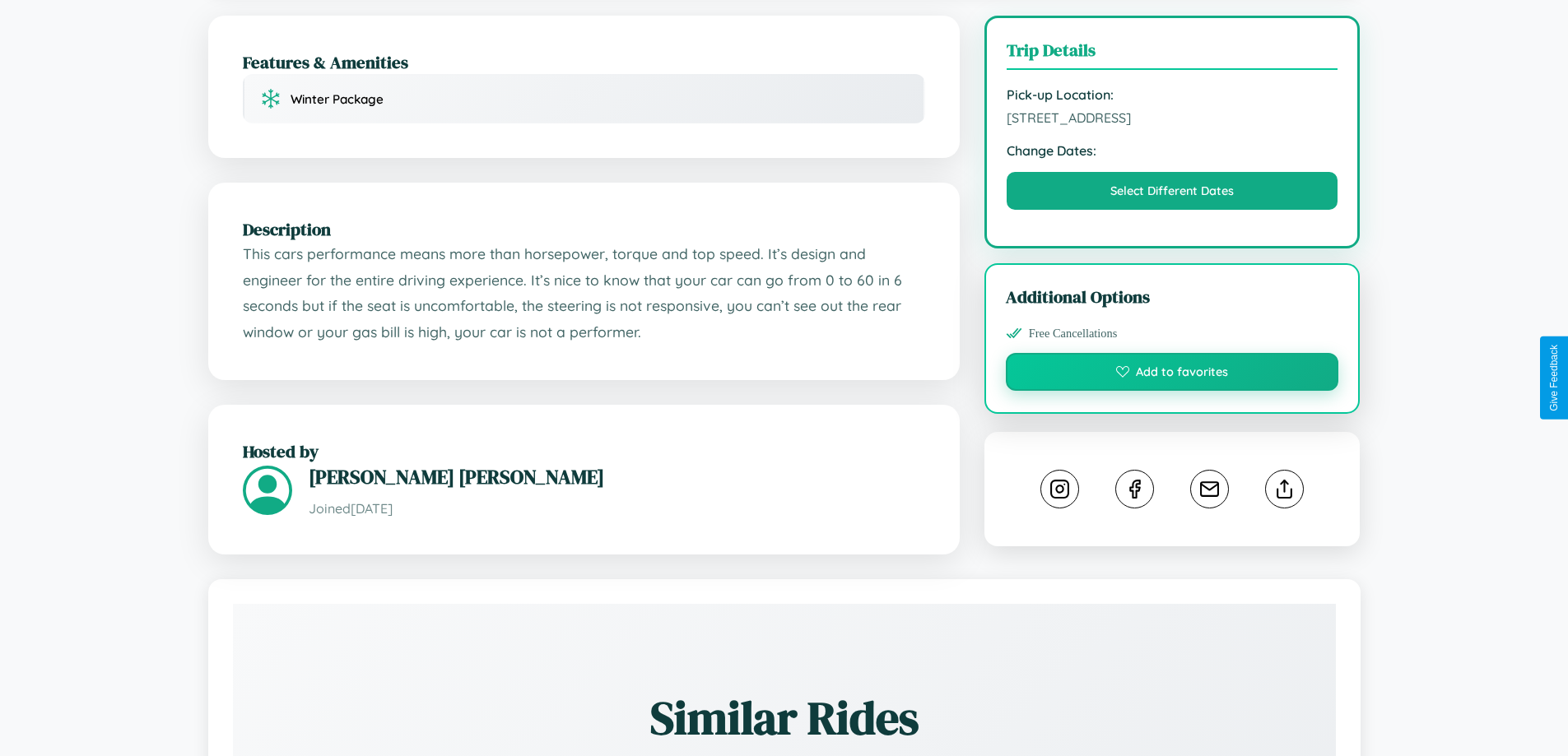
click at [1172, 376] on button "Add to favorites" at bounding box center [1173, 372] width 333 height 38
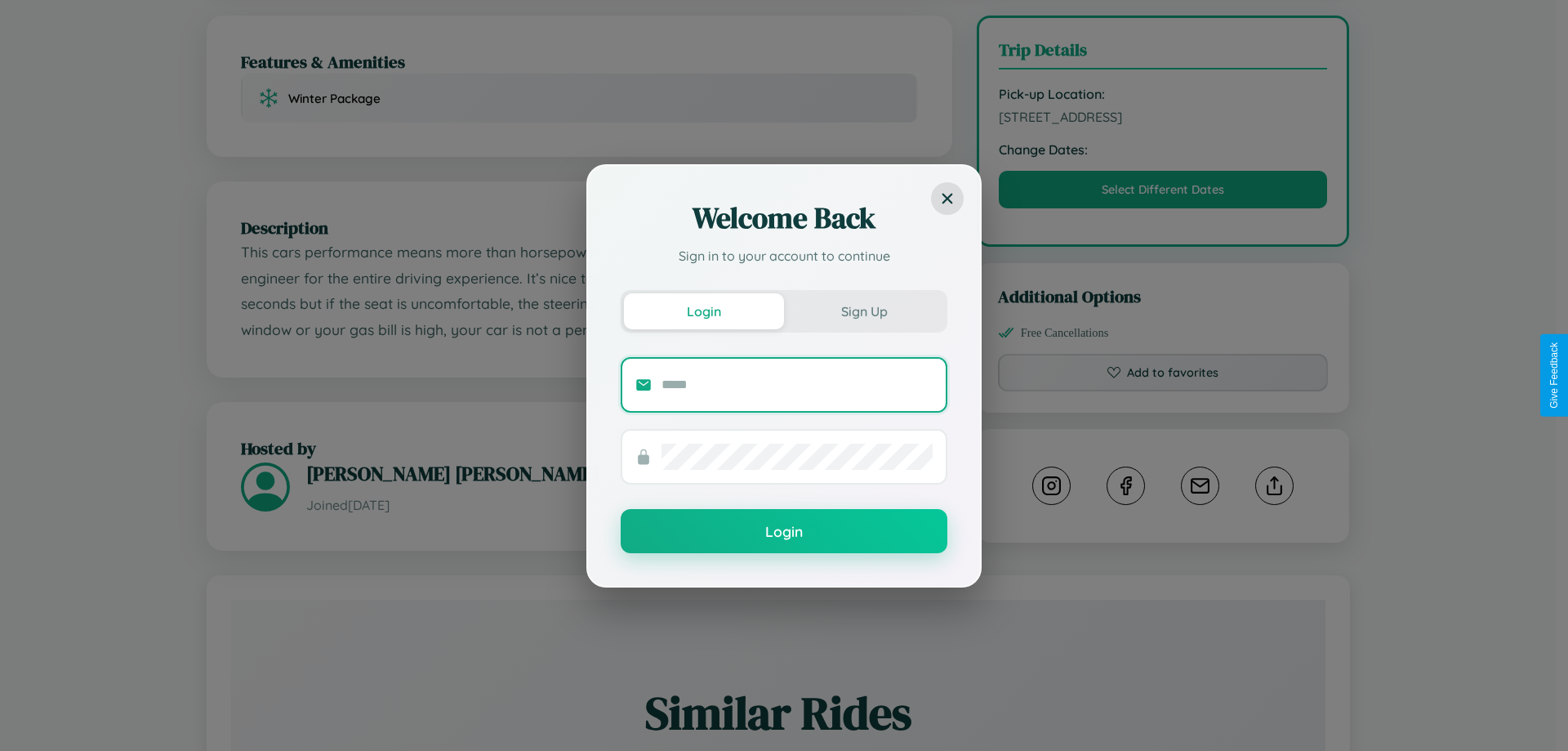
click at [797, 384] on input "text" at bounding box center [797, 385] width 271 height 27
type input "**********"
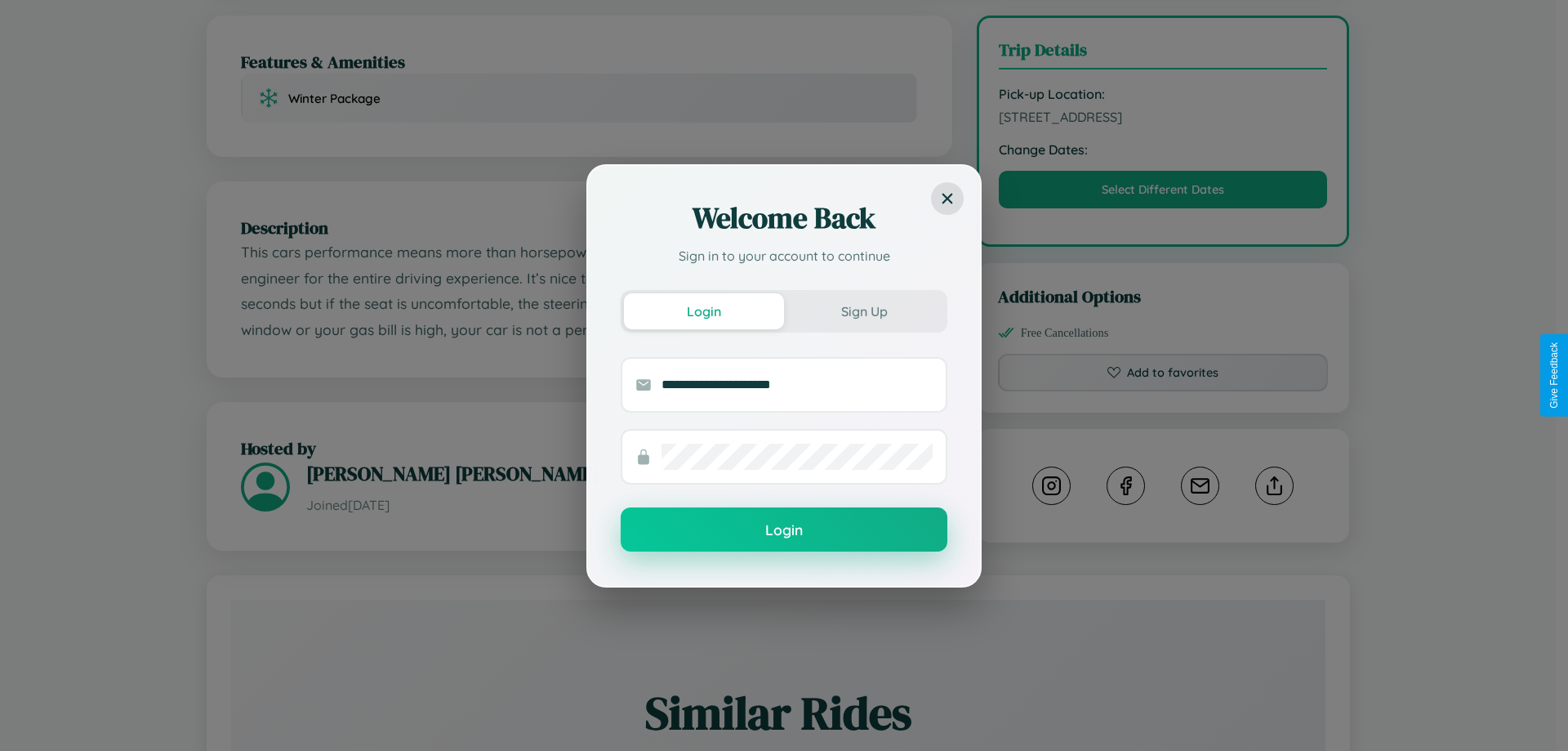
click at [784, 530] on button "Login" at bounding box center [784, 530] width 327 height 44
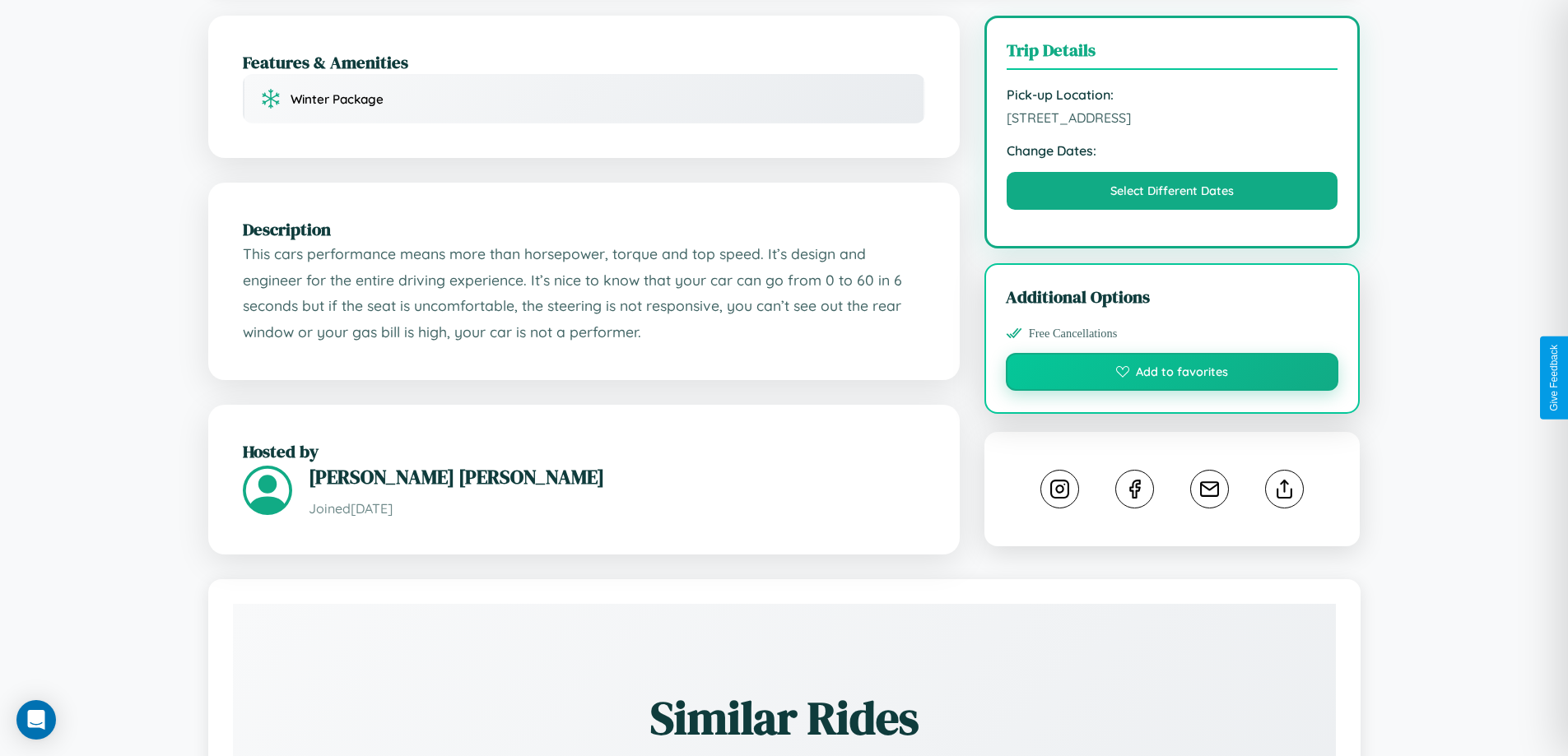
click at [1172, 375] on button "Add to favorites" at bounding box center [1173, 372] width 333 height 38
